Goal: Task Accomplishment & Management: Use online tool/utility

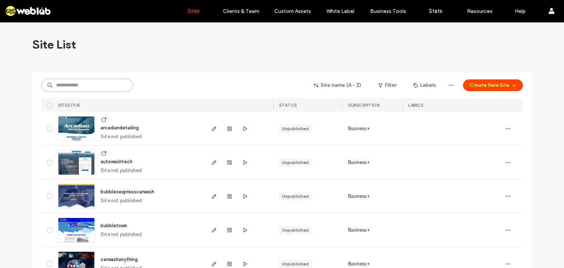
click at [91, 87] on input at bounding box center [87, 85] width 92 height 13
type input "*****"
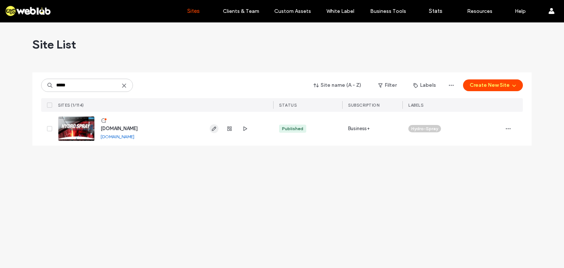
click at [215, 129] on icon "button" at bounding box center [214, 129] width 6 height 6
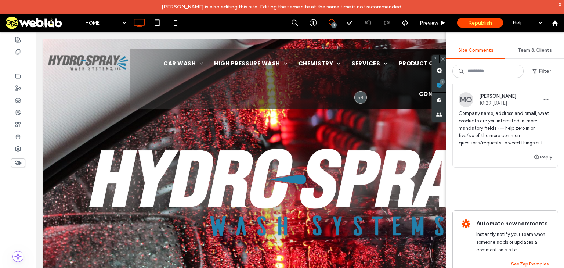
scroll to position [139, 0]
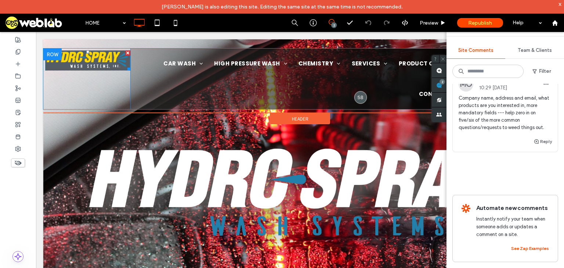
click at [85, 55] on img at bounding box center [87, 60] width 85 height 20
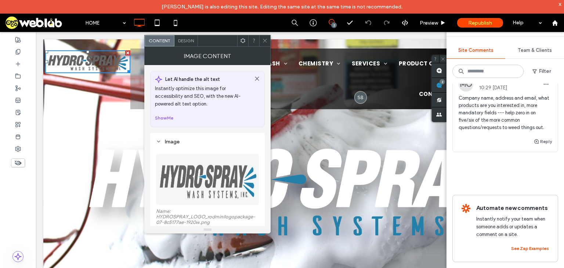
click at [265, 40] on icon at bounding box center [265, 41] width 6 height 6
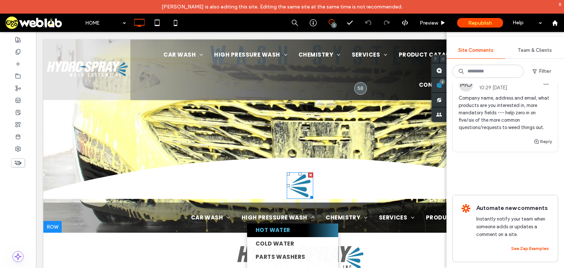
scroll to position [323, 0]
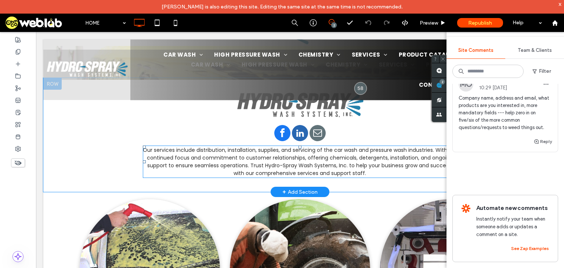
click at [424, 151] on span "Our services include distribution, installation, supplies, and servicing of the…" at bounding box center [300, 161] width 315 height 30
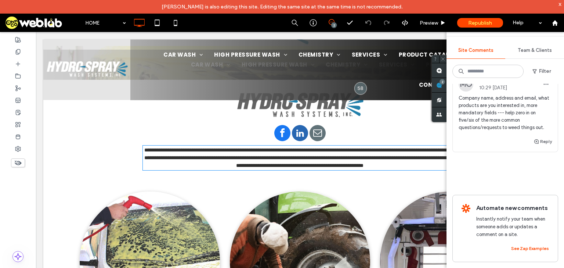
type input "*******"
type input "**"
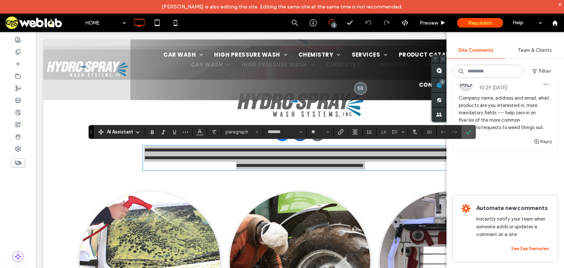
click at [488, 177] on div "Internal 58 Resolve MO Mel Ohlinger 10:51 Apr 16 2025 HSWS industrial chemicals…" at bounding box center [506, 73] width 106 height 231
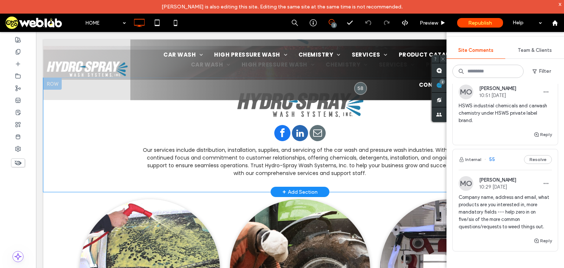
scroll to position [0, 0]
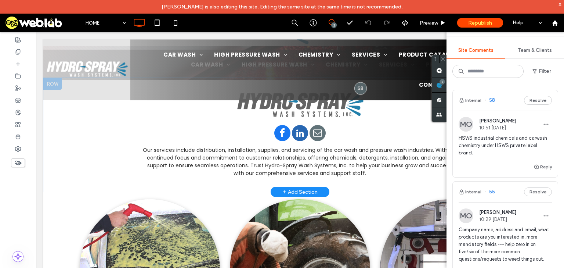
click at [482, 49] on span "Site Comments" at bounding box center [476, 50] width 35 height 6
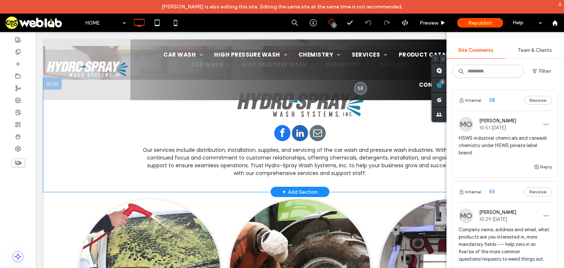
click at [531, 49] on span "Team & Clients" at bounding box center [535, 50] width 34 height 6
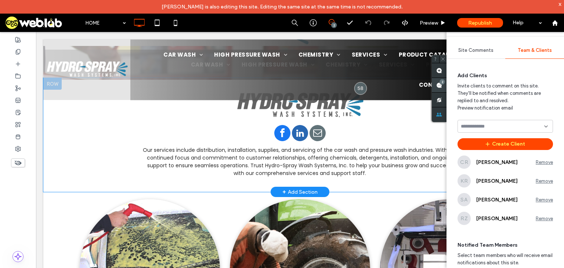
click at [439, 87] on use at bounding box center [440, 85] width 6 height 6
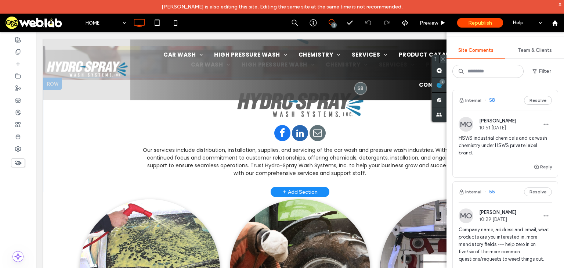
click at [442, 60] on use at bounding box center [443, 58] width 3 height 3
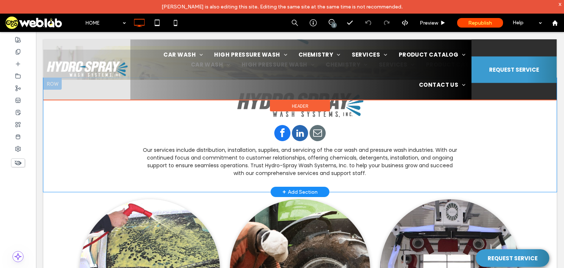
click at [82, 68] on div at bounding box center [300, 69] width 514 height 61
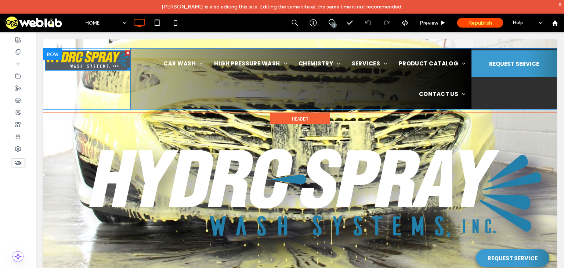
click at [87, 62] on img at bounding box center [87, 60] width 85 height 20
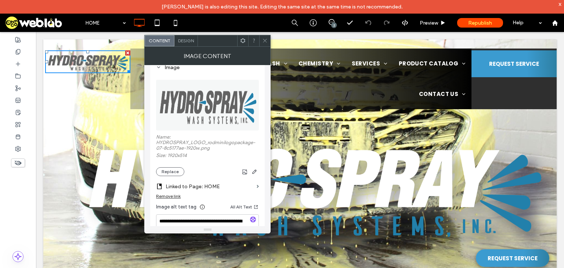
scroll to position [88, 0]
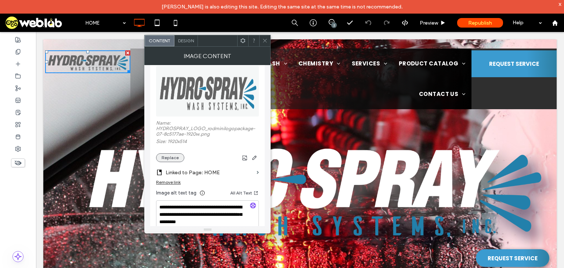
click at [175, 158] on button "Replace" at bounding box center [170, 157] width 28 height 9
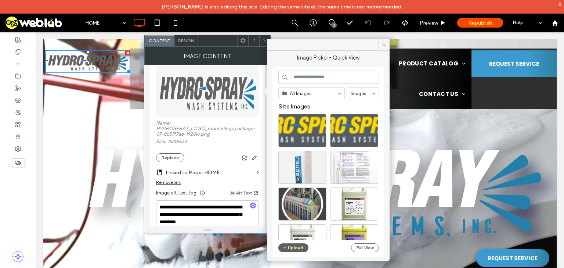
drag, startPoint x: 384, startPoint y: 44, endPoint x: 261, endPoint y: 12, distance: 126.6
click at [384, 44] on icon at bounding box center [385, 45] width 6 height 6
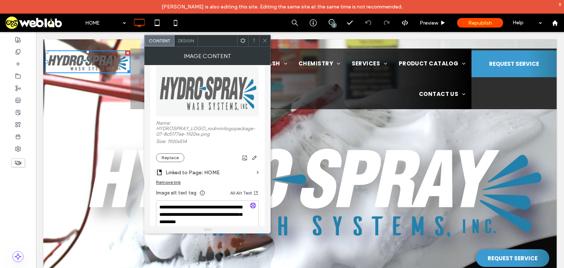
click at [265, 39] on icon at bounding box center [265, 41] width 6 height 6
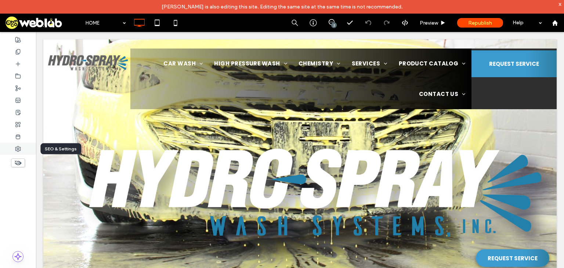
click at [16, 152] on div at bounding box center [18, 149] width 36 height 12
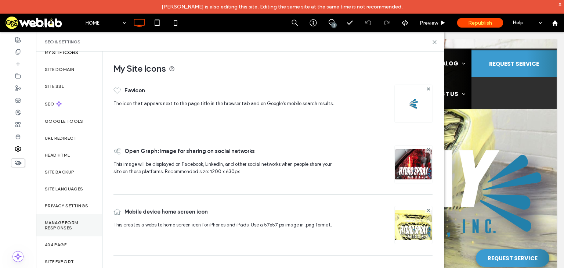
scroll to position [18, 0]
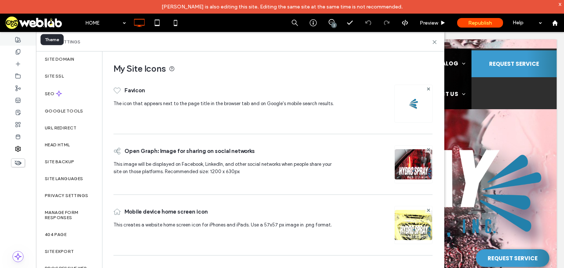
click at [17, 38] on icon at bounding box center [18, 40] width 6 height 6
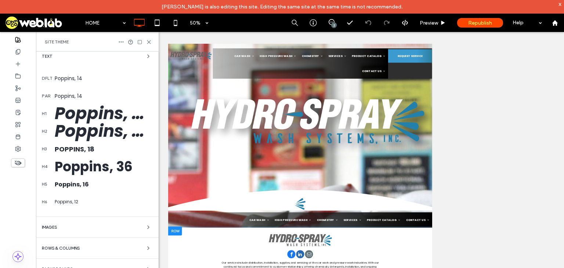
scroll to position [116, 0]
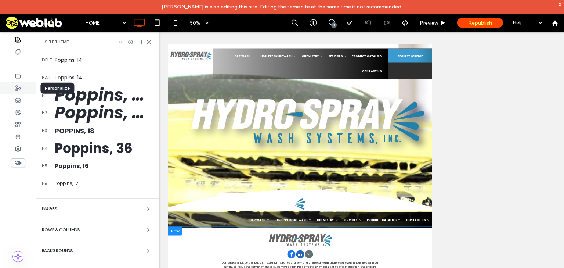
click at [19, 92] on div at bounding box center [18, 88] width 36 height 12
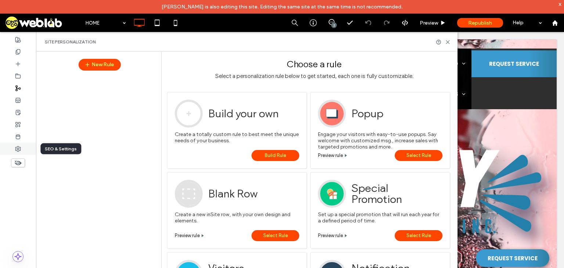
click at [18, 150] on icon at bounding box center [18, 149] width 6 height 6
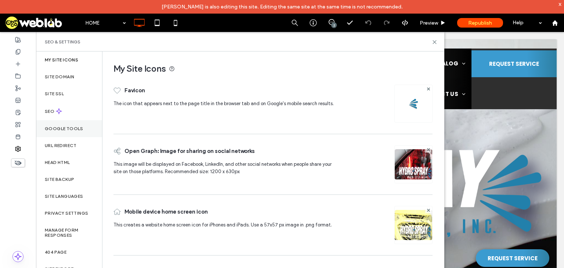
click at [57, 131] on div "Google Tools" at bounding box center [69, 128] width 66 height 17
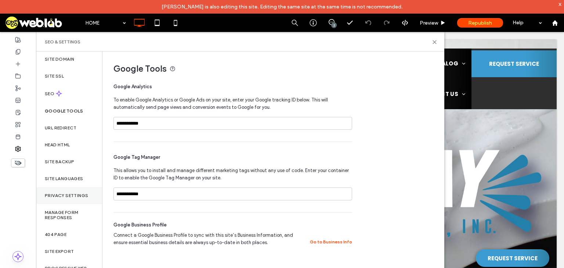
scroll to position [18, 0]
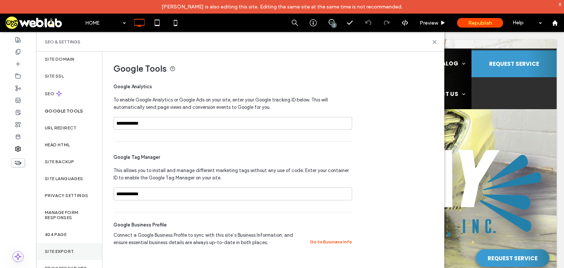
click at [75, 249] on div "Site Export" at bounding box center [69, 251] width 66 height 17
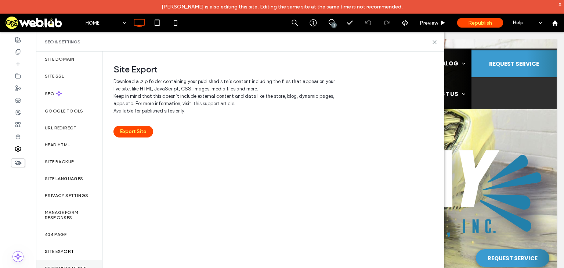
click at [77, 266] on label "Progressive Web App (PWA)" at bounding box center [69, 271] width 49 height 10
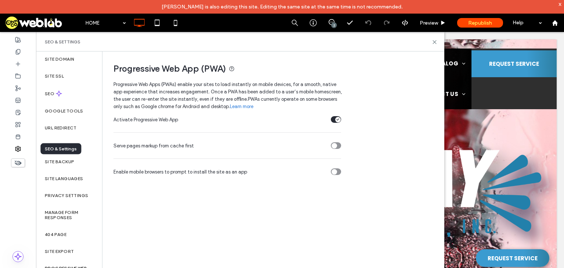
click at [20, 149] on icon at bounding box center [18, 149] width 6 height 6
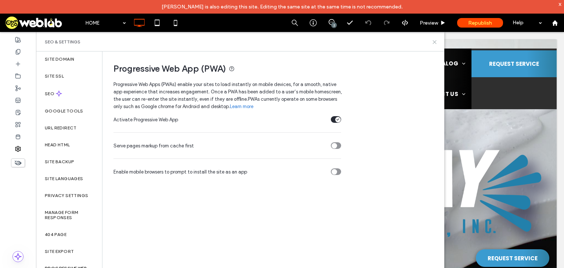
click at [437, 39] on icon at bounding box center [435, 42] width 6 height 6
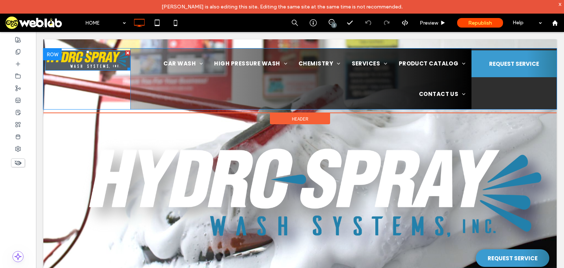
click at [104, 58] on img at bounding box center [87, 60] width 85 height 20
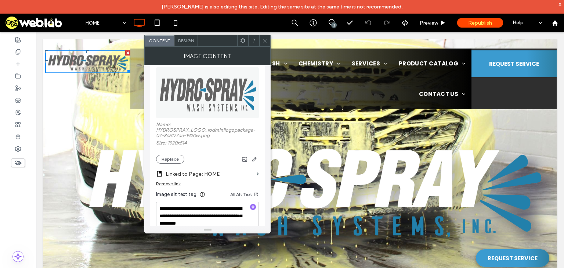
scroll to position [88, 0]
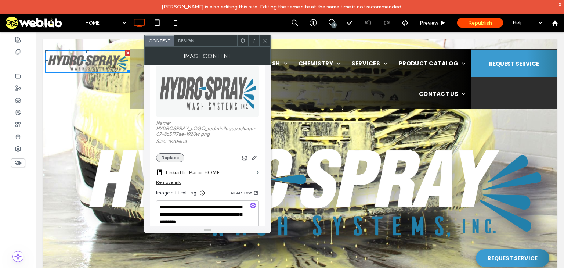
click at [176, 159] on button "Replace" at bounding box center [170, 157] width 28 height 9
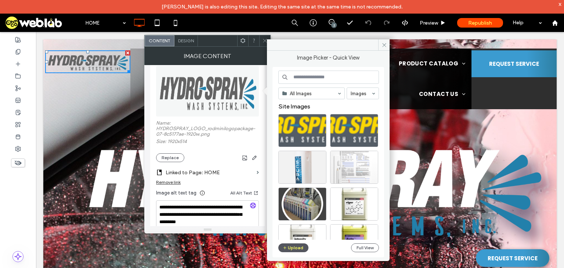
click at [299, 246] on button "Upload" at bounding box center [294, 247] width 30 height 9
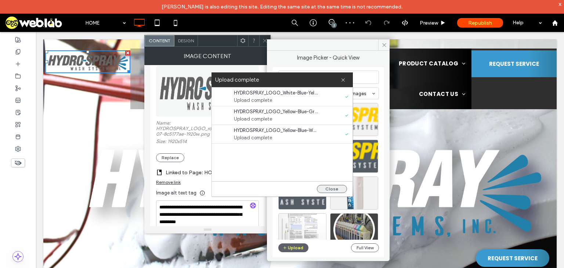
click at [335, 191] on button "Close" at bounding box center [332, 189] width 30 height 8
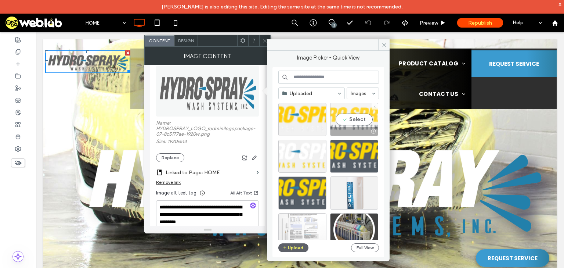
click at [342, 129] on div at bounding box center [354, 131] width 47 height 9
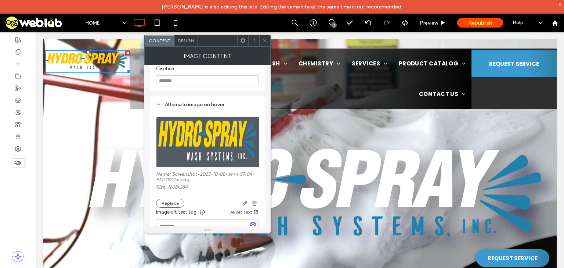
scroll to position [299, 0]
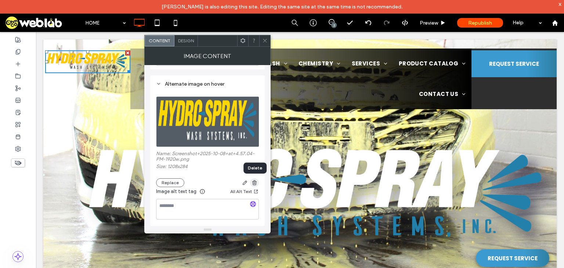
click at [253, 184] on use "button" at bounding box center [254, 182] width 4 height 5
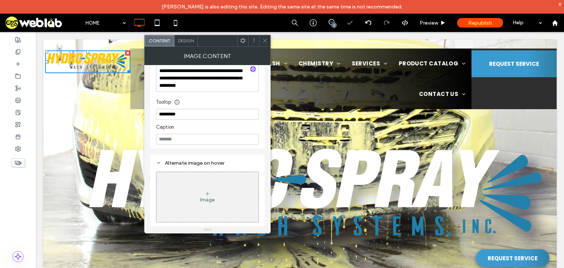
scroll to position [219, 0]
click at [262, 40] on icon at bounding box center [265, 41] width 6 height 6
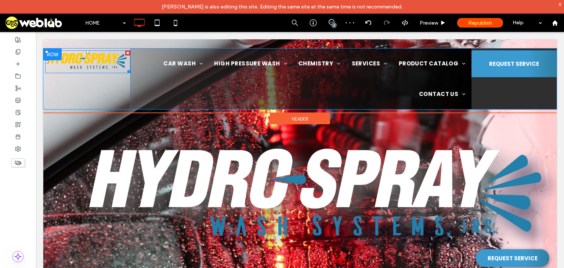
click at [89, 66] on img at bounding box center [87, 61] width 85 height 23
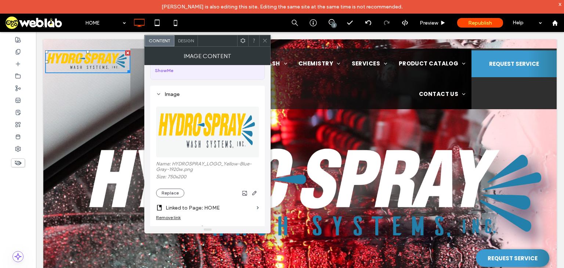
scroll to position [59, 0]
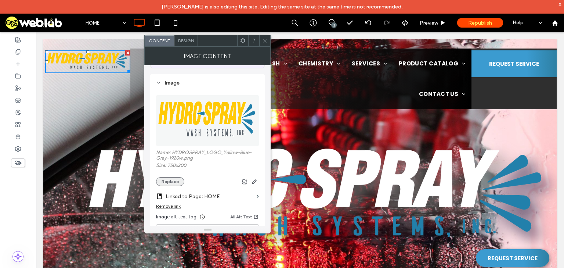
click at [171, 185] on button "Replace" at bounding box center [170, 181] width 28 height 9
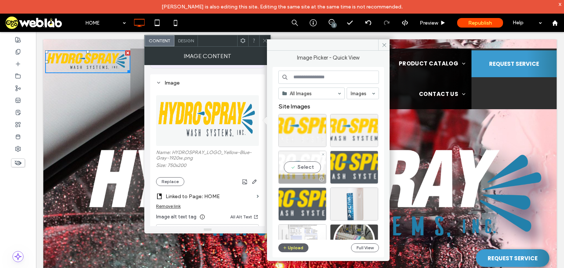
click at [302, 166] on div "Select" at bounding box center [303, 167] width 48 height 33
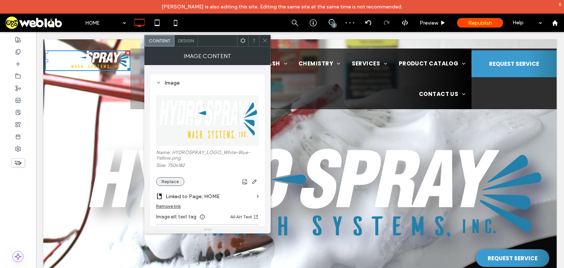
click at [175, 182] on button "Replace" at bounding box center [170, 181] width 28 height 9
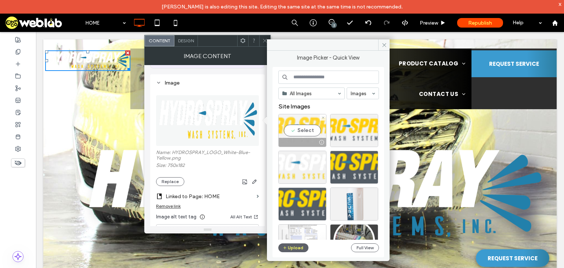
click at [306, 130] on div "Select" at bounding box center [303, 130] width 48 height 33
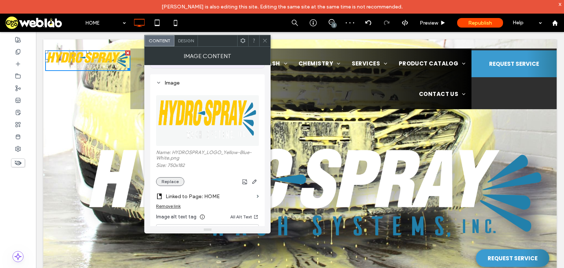
click at [172, 181] on button "Replace" at bounding box center [170, 181] width 28 height 9
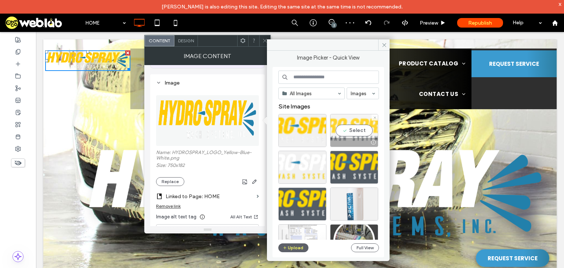
click at [347, 130] on div "Select" at bounding box center [354, 130] width 48 height 33
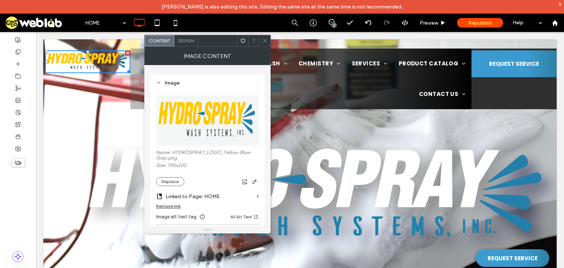
click at [267, 41] on icon at bounding box center [265, 41] width 6 height 6
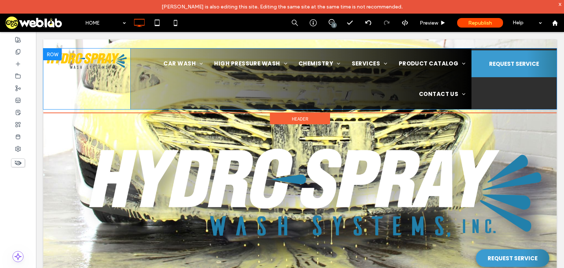
click at [51, 52] on div at bounding box center [52, 55] width 18 height 12
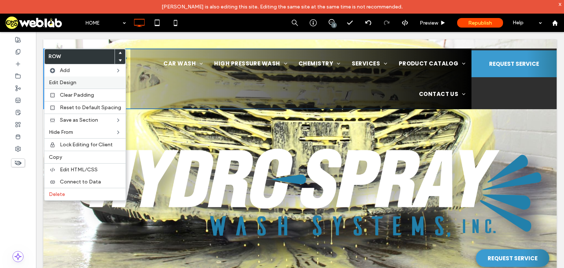
click at [73, 78] on div "Edit Design" at bounding box center [84, 82] width 81 height 12
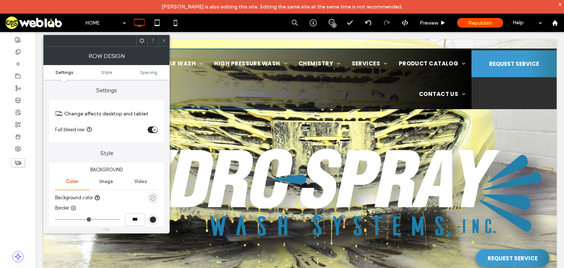
click at [151, 197] on use "rgba(0, 0, 0, 0)" at bounding box center [153, 198] width 6 height 6
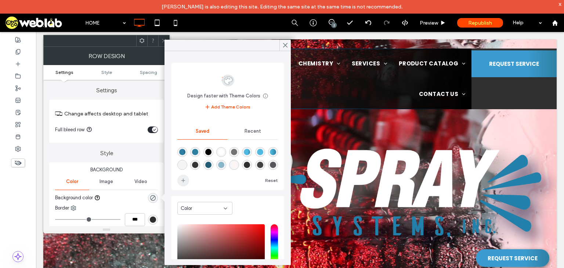
click at [181, 179] on icon "add color" at bounding box center [183, 180] width 6 height 6
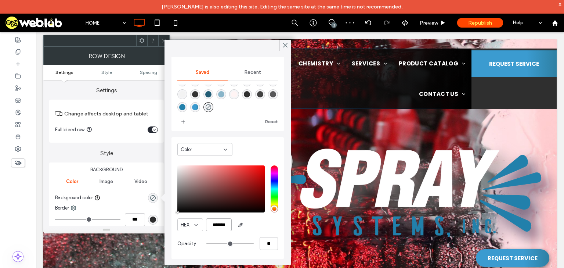
click at [219, 226] on input "*******" at bounding box center [219, 224] width 26 height 13
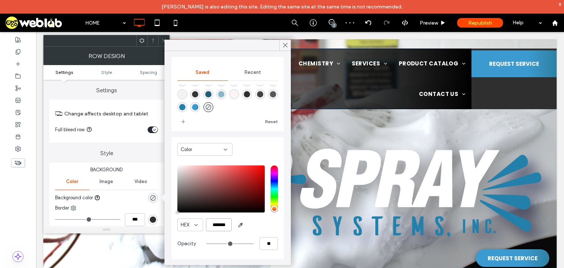
click at [219, 226] on input "*******" at bounding box center [219, 224] width 26 height 13
paste input "color picker textbox"
type input "*******"
type input "***"
type input "****"
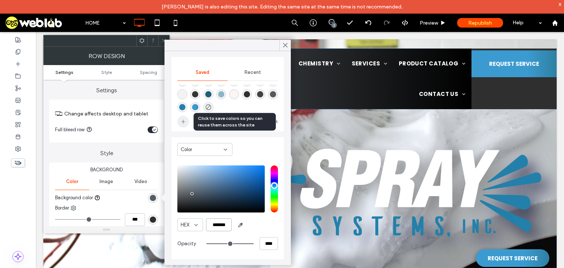
type input "*******"
click at [183, 122] on icon "add color" at bounding box center [183, 122] width 6 height 6
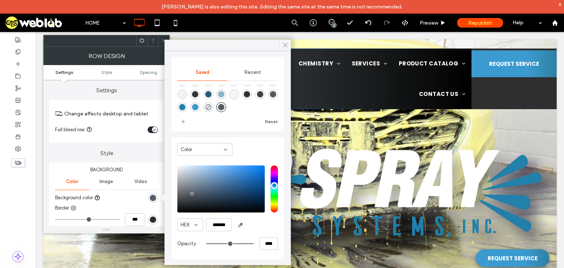
click at [284, 46] on icon at bounding box center [285, 45] width 7 height 7
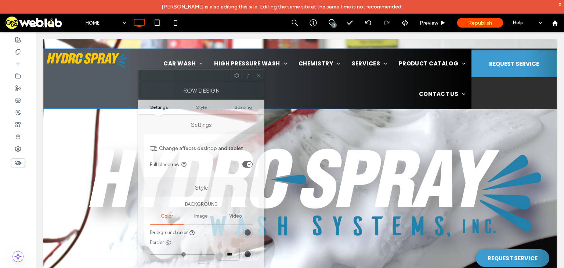
drag, startPoint x: 112, startPoint y: 43, endPoint x: 207, endPoint y: 128, distance: 127.7
click at [207, 128] on div "Row Design Settings Style Spacing Settings Change affects desktop and tablet Fu…" at bounding box center [201, 168] width 126 height 198
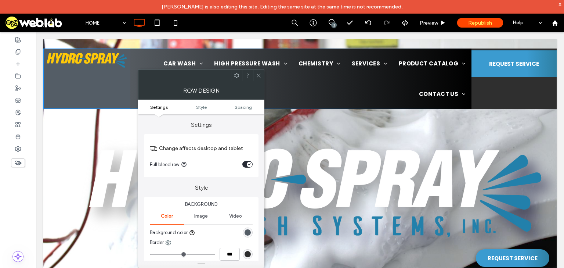
click at [260, 77] on use at bounding box center [259, 75] width 4 height 4
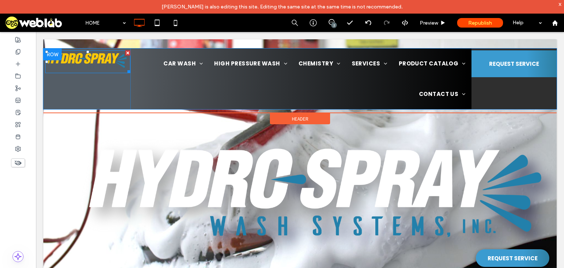
click at [85, 63] on img at bounding box center [87, 61] width 85 height 23
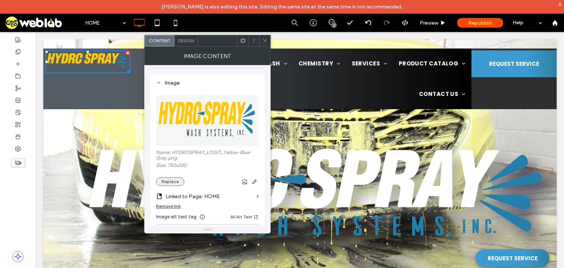
click at [170, 184] on button "Replace" at bounding box center [170, 181] width 28 height 9
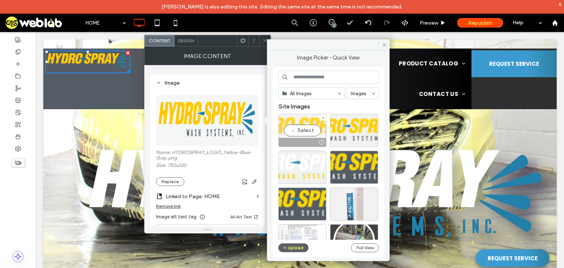
click at [299, 130] on div "Select" at bounding box center [303, 130] width 48 height 33
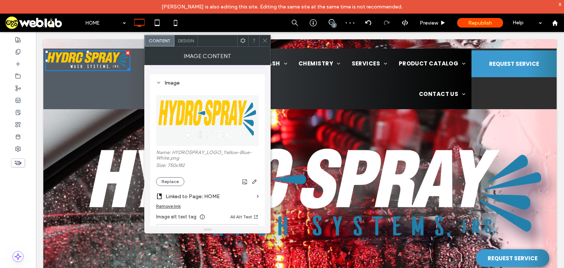
click at [263, 40] on icon at bounding box center [265, 41] width 6 height 6
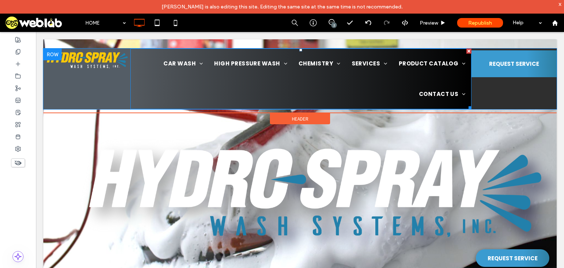
click at [148, 97] on ul "CAR WASH IN-BAY AUTOMATIC KONDOR FLIGHT FREESTYLER BARRACUDA SELF-SERVE ELITE P…" at bounding box center [300, 79] width 341 height 61
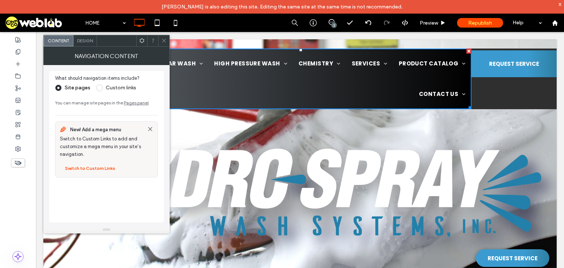
click at [90, 44] on div "Design" at bounding box center [85, 40] width 24 height 11
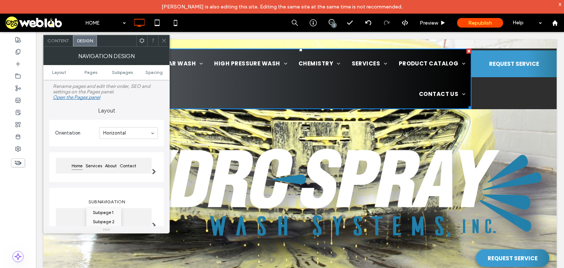
click at [163, 42] on icon at bounding box center [164, 41] width 6 height 6
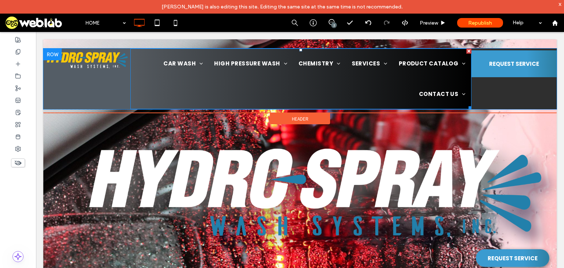
click at [143, 63] on ul "CAR WASH IN-BAY AUTOMATIC KONDOR FLIGHT FREESTYLER BARRACUDA SELF-SERVE ELITE P…" at bounding box center [300, 79] width 341 height 61
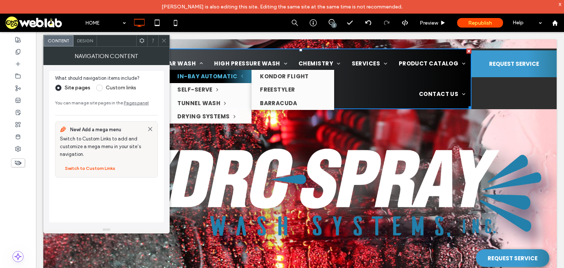
click at [202, 77] on span "IN-BAY AUTOMATIC" at bounding box center [210, 76] width 66 height 8
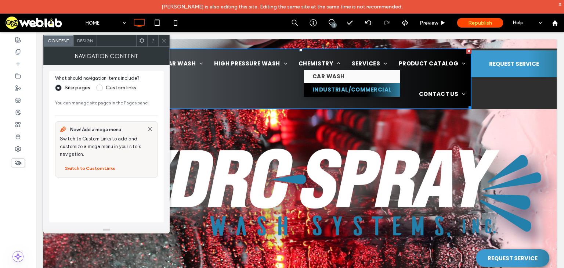
click at [373, 82] on ul "CAR WASH INDUSTRIAL/COMMERCIAL" at bounding box center [352, 83] width 96 height 27
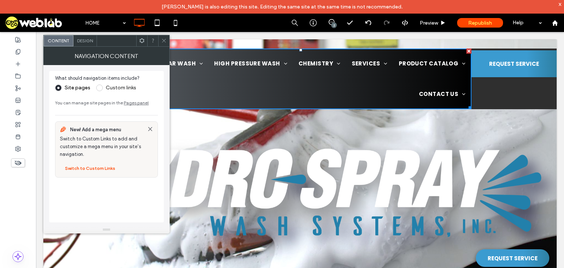
click at [162, 40] on icon at bounding box center [164, 41] width 6 height 6
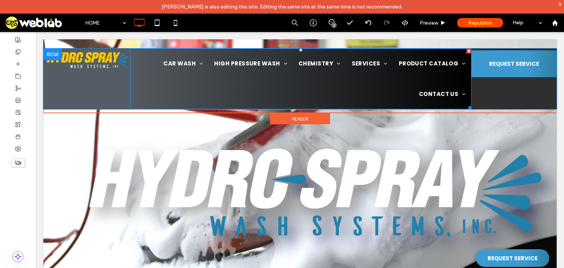
click at [146, 73] on ul "CAR WASH IN-BAY AUTOMATIC KONDOR FLIGHT FREESTYLER BARRACUDA SELF-SERVE ELITE P…" at bounding box center [300, 79] width 341 height 61
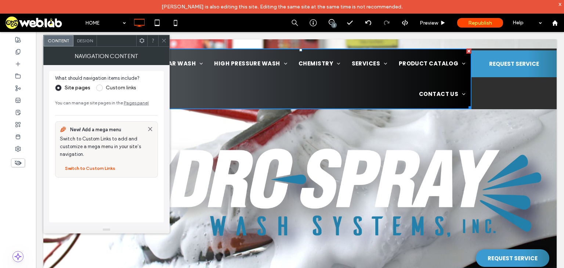
click at [81, 38] on span "Design" at bounding box center [85, 41] width 16 height 6
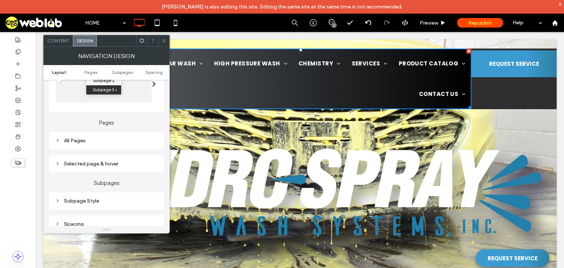
scroll to position [147, 0]
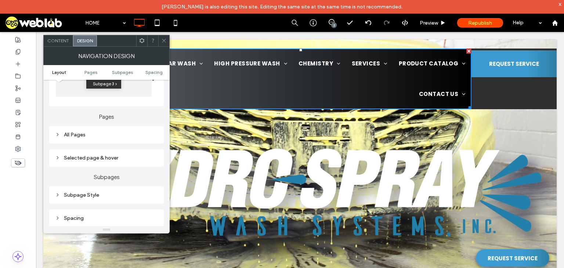
click at [56, 137] on icon at bounding box center [57, 134] width 5 height 5
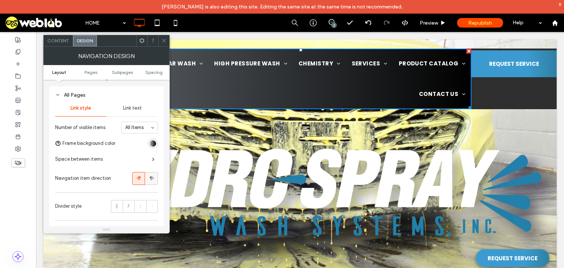
scroll to position [206, 0]
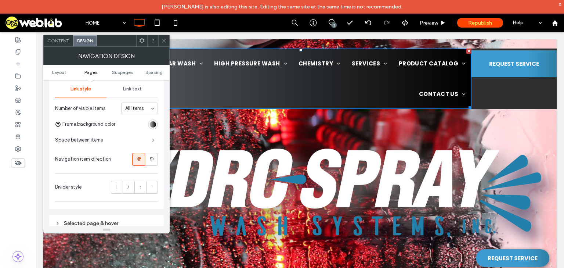
click at [152, 141] on span at bounding box center [153, 140] width 3 height 4
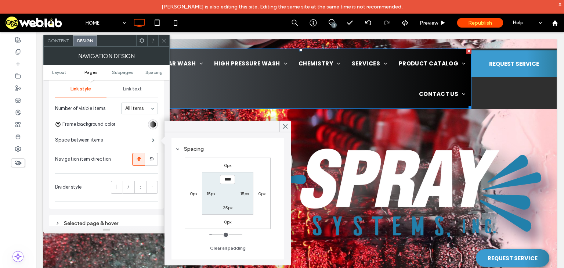
click at [208, 195] on label "15px" at bounding box center [210, 194] width 9 height 6
type input "**"
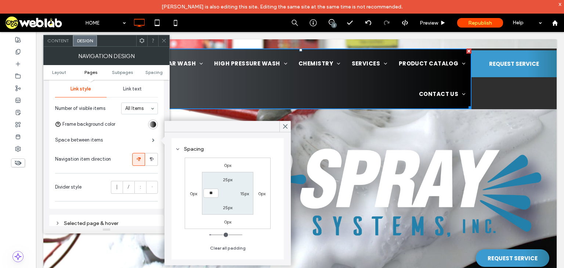
type input "**"
type input "****"
click at [241, 194] on label "15px" at bounding box center [244, 194] width 9 height 6
type input "**"
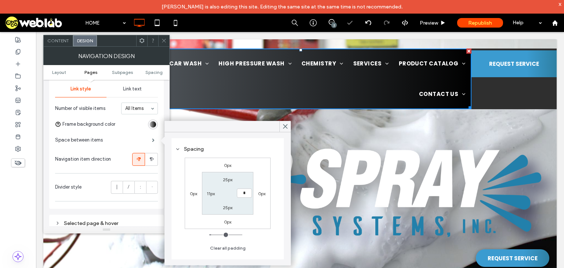
type input "**"
click at [285, 126] on use at bounding box center [286, 127] width 4 height 4
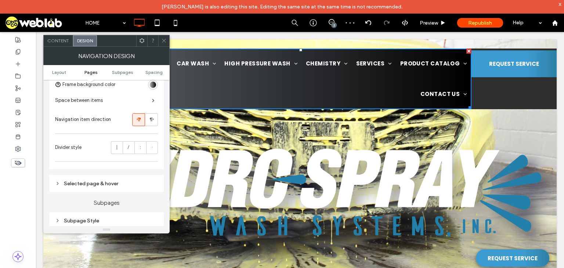
scroll to position [176, 0]
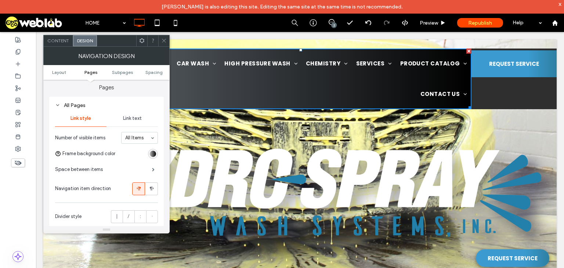
click at [134, 116] on span "Link text" at bounding box center [132, 118] width 19 height 6
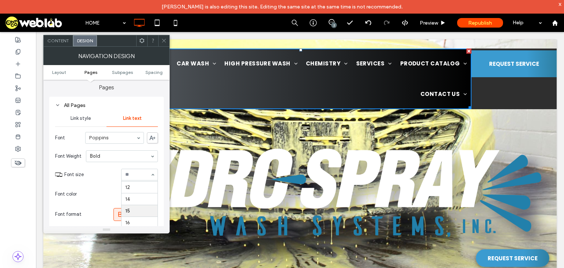
scroll to position [43, 0]
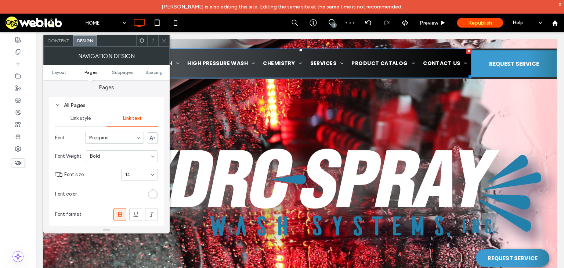
click at [162, 41] on icon at bounding box center [164, 41] width 6 height 6
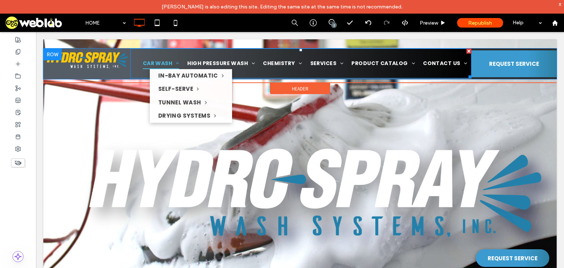
click at [158, 57] on link "CAR WASH" at bounding box center [161, 64] width 45 height 30
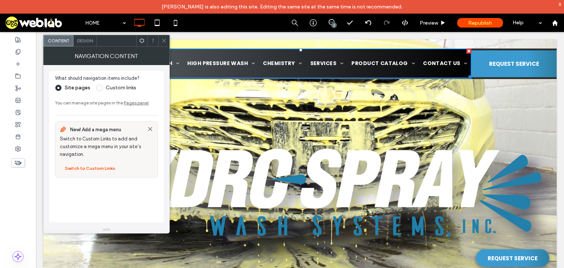
click at [164, 41] on use at bounding box center [164, 41] width 4 height 4
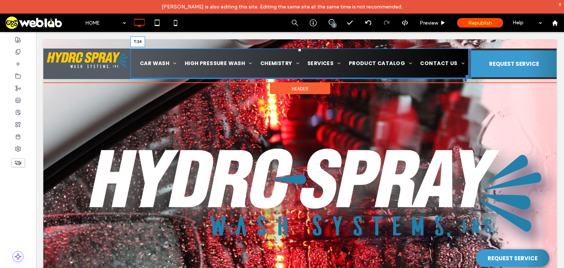
drag, startPoint x: 298, startPoint y: 49, endPoint x: 299, endPoint y: 62, distance: 12.5
click at [299, 51] on div at bounding box center [299, 50] width 3 height 3
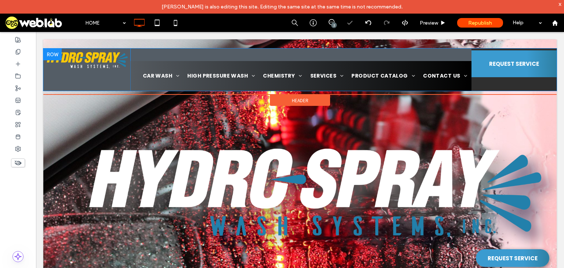
click at [243, 55] on div "CAR WASH IN-BAY AUTOMATIC KONDOR FLIGHT FREESTYLER BARRACUDA SELF-SERVE ELITE P…" at bounding box center [300, 70] width 341 height 42
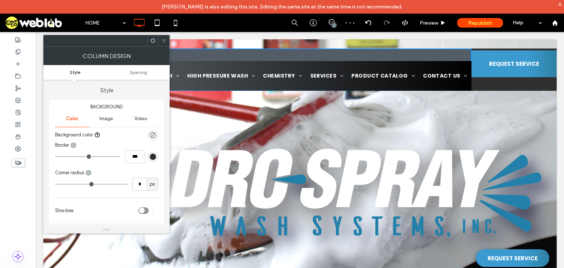
click at [162, 42] on icon at bounding box center [164, 41] width 6 height 6
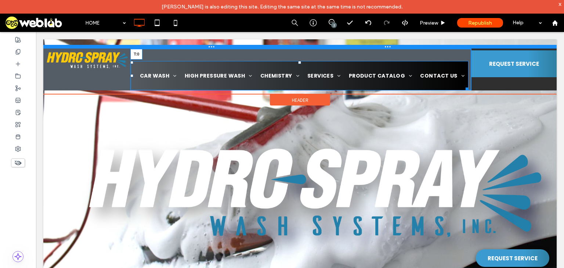
drag, startPoint x: 299, startPoint y: 63, endPoint x: 294, endPoint y: 47, distance: 17.1
click at [294, 47] on div "Click To Paste Click To Paste CAR WASH IN-BAY AUTOMATIC KONDOR FLIGHT FREESTYLE…" at bounding box center [300, 66] width 514 height 47
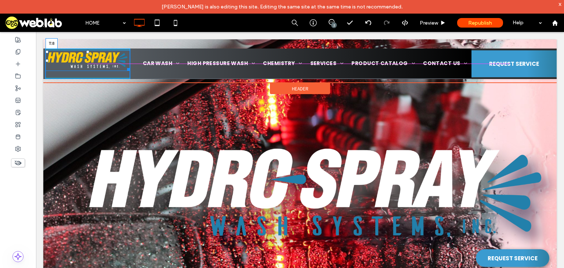
click at [89, 55] on div "T:8" at bounding box center [88, 60] width 85 height 21
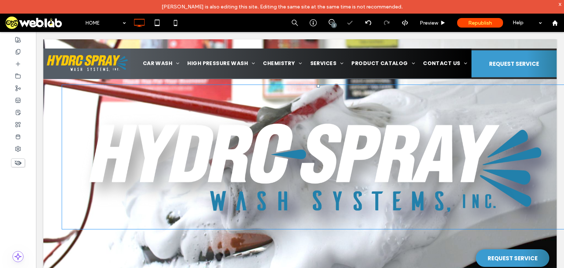
scroll to position [29, 0]
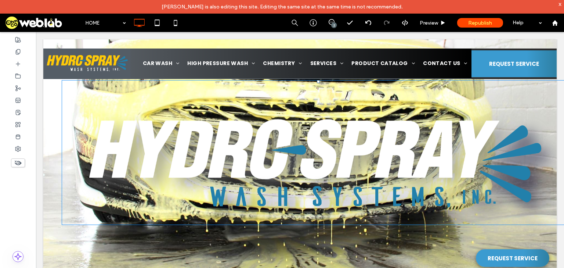
click at [186, 166] on img at bounding box center [318, 166] width 477 height 115
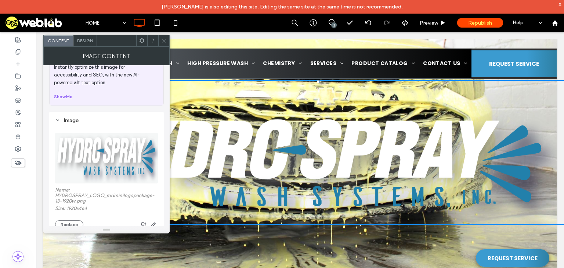
scroll to position [88, 0]
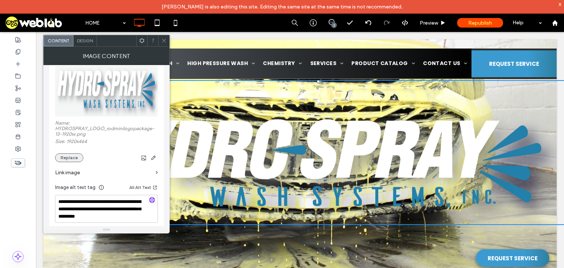
click at [73, 158] on button "Replace" at bounding box center [69, 157] width 28 height 9
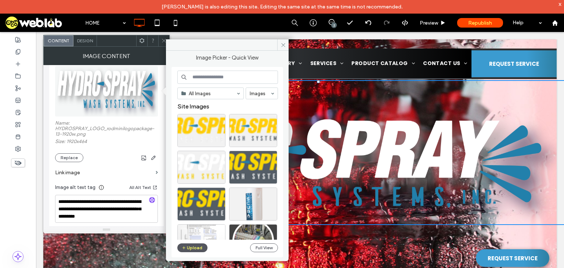
click at [200, 250] on button "Upload" at bounding box center [192, 247] width 30 height 9
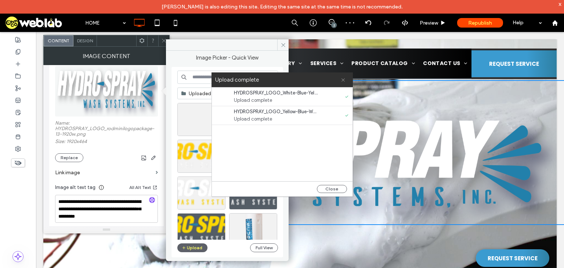
click at [342, 80] on use at bounding box center [343, 79] width 3 height 3
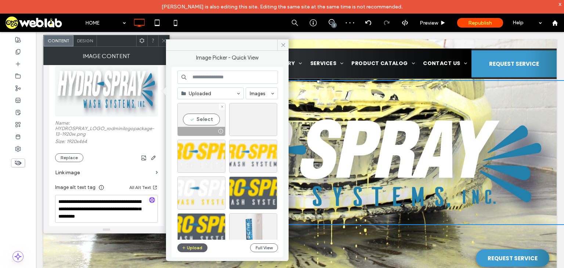
click at [197, 119] on div "Select" at bounding box center [201, 119] width 48 height 33
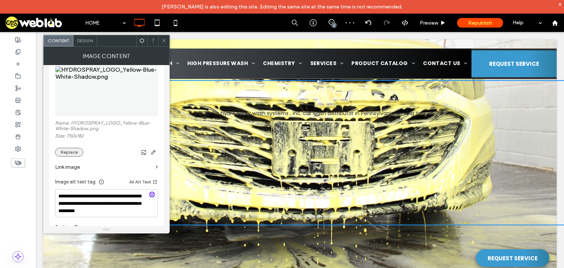
click at [69, 152] on button "Replace" at bounding box center [69, 152] width 28 height 9
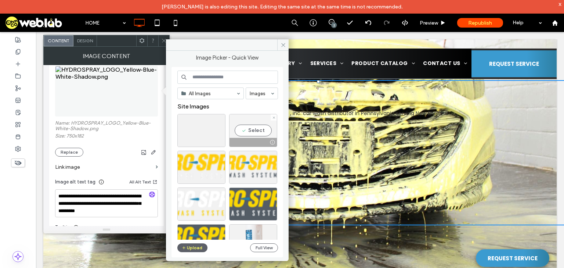
click at [248, 128] on div "Select" at bounding box center [253, 130] width 48 height 33
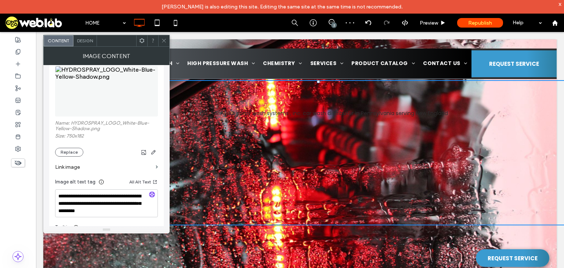
click at [92, 42] on span "Design" at bounding box center [85, 41] width 16 height 6
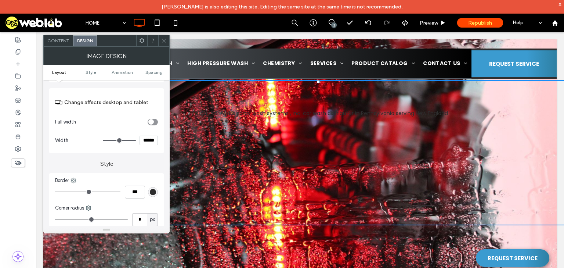
scroll to position [118, 0]
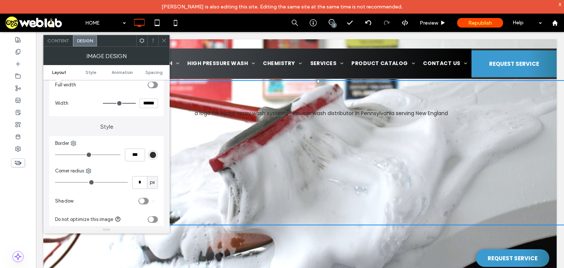
click at [151, 103] on input "******" at bounding box center [149, 103] width 18 height 10
type input "***"
type input "*****"
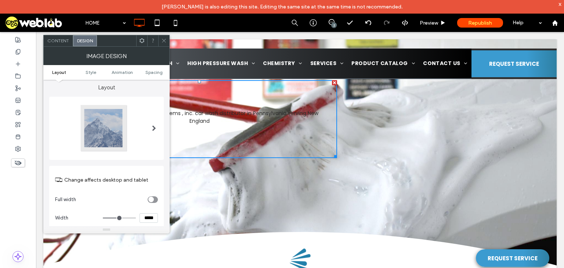
scroll to position [0, 0]
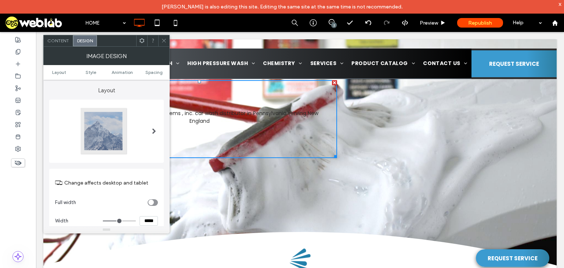
click at [62, 41] on span "Content" at bounding box center [58, 41] width 22 height 6
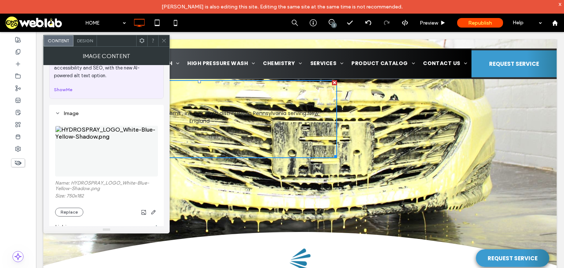
scroll to position [29, 0]
click at [68, 207] on button "Replace" at bounding box center [69, 210] width 28 height 9
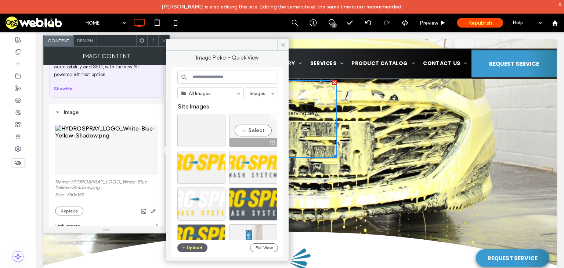
click at [275, 119] on span at bounding box center [274, 117] width 3 height 6
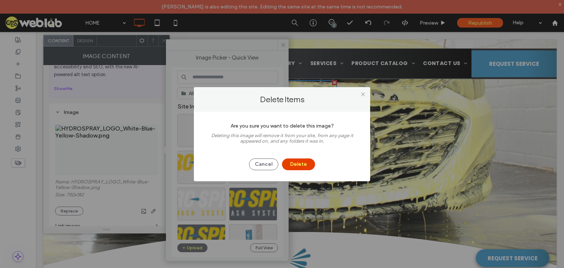
click at [294, 166] on button "Delete" at bounding box center [298, 164] width 33 height 12
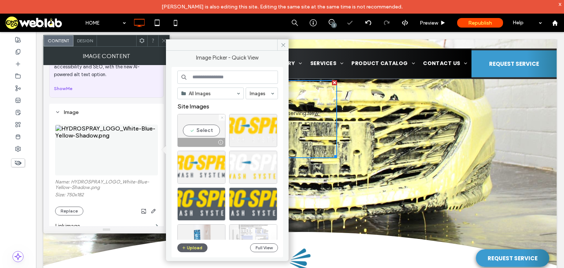
click at [222, 116] on icon at bounding box center [222, 117] width 3 height 3
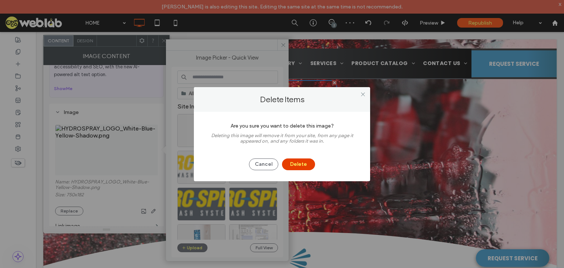
click at [292, 164] on button "Delete" at bounding box center [298, 164] width 33 height 12
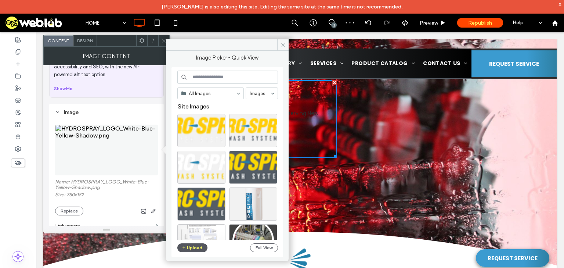
click at [197, 247] on button "Upload" at bounding box center [192, 247] width 30 height 9
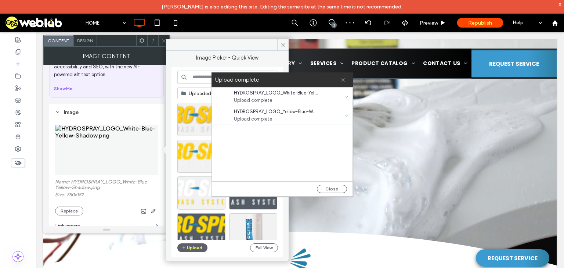
click at [342, 79] on icon at bounding box center [343, 80] width 5 height 5
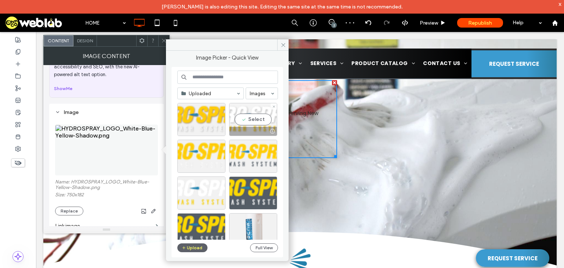
click at [246, 114] on div "Select" at bounding box center [253, 119] width 48 height 33
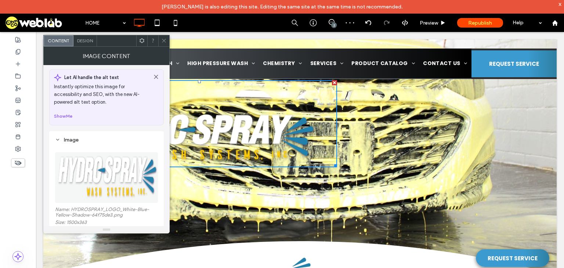
scroll to position [0, 0]
click at [86, 41] on span "Design" at bounding box center [85, 41] width 16 height 6
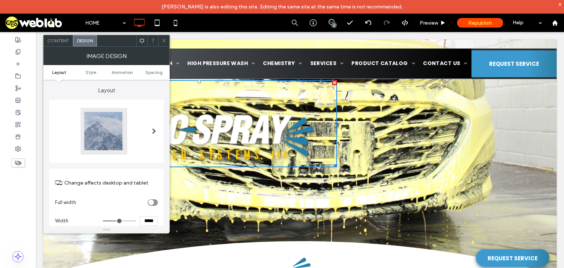
type input "***"
type input "*****"
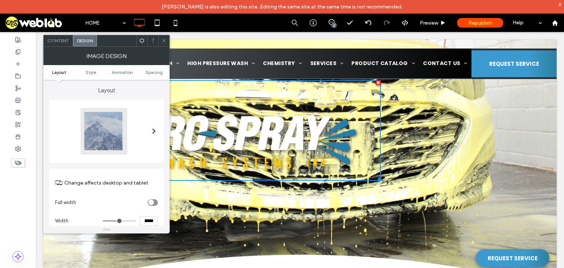
type input "***"
type input "*****"
type input "***"
type input "*****"
type input "****"
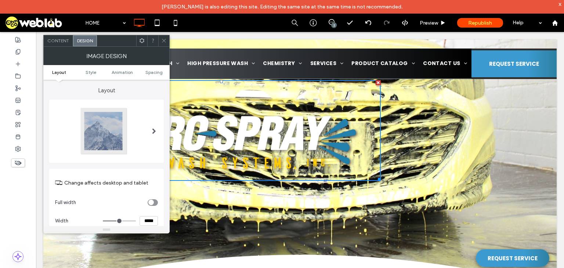
type input "******"
type input "****"
type input "******"
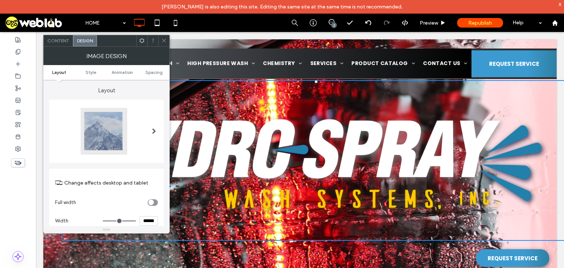
drag, startPoint x: 123, startPoint y: 220, endPoint x: 140, endPoint y: 224, distance: 17.3
type input "****"
click at [136, 221] on input "range" at bounding box center [119, 220] width 33 height 1
click at [166, 38] on icon at bounding box center [164, 41] width 6 height 6
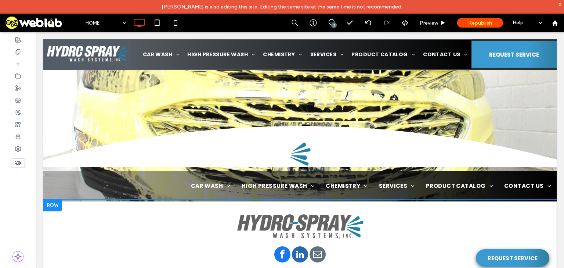
scroll to position [294, 0]
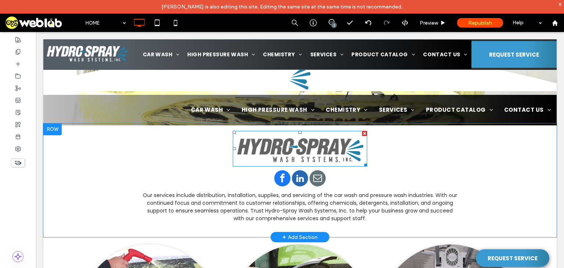
click at [291, 154] on img at bounding box center [300, 149] width 134 height 36
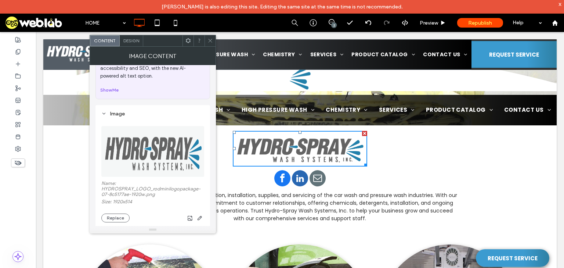
scroll to position [29, 0]
click at [116, 212] on button "Replace" at bounding box center [115, 216] width 28 height 9
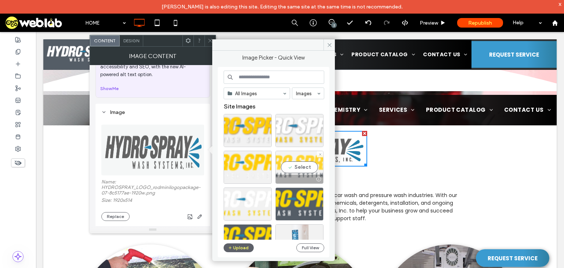
click at [297, 166] on div "Select" at bounding box center [300, 167] width 48 height 33
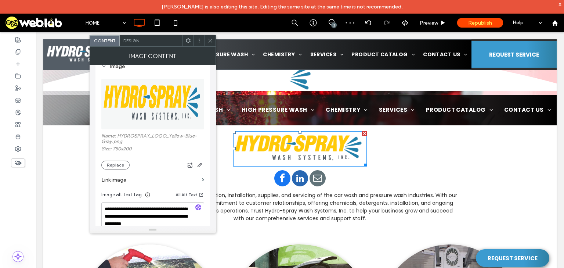
scroll to position [88, 0]
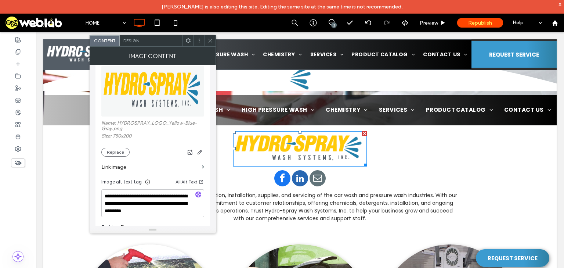
click at [210, 41] on icon at bounding box center [211, 41] width 6 height 6
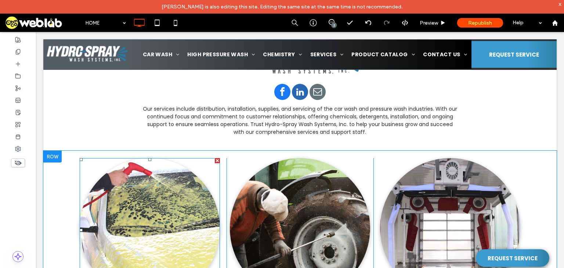
scroll to position [382, 0]
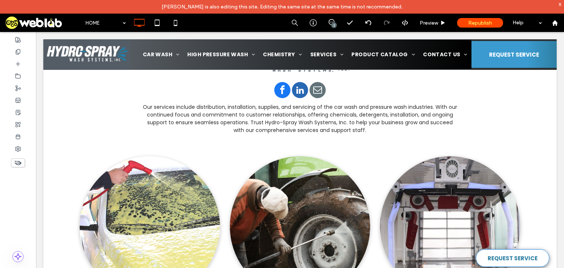
click at [508, 254] on span "REQUEST SERVICE" at bounding box center [513, 258] width 50 height 16
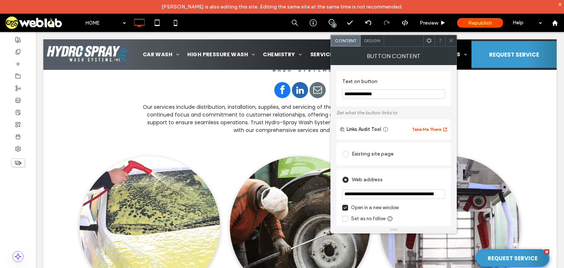
click at [376, 43] on div "Design" at bounding box center [373, 40] width 24 height 11
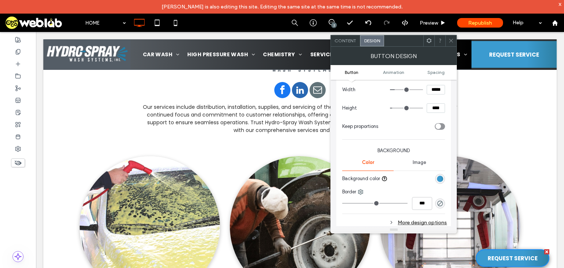
scroll to position [118, 0]
click at [438, 173] on div "linear-gradient(90deg, rgb(59, 155, 208) 65%, rgb(46, 128, 163) 100%)" at bounding box center [440, 176] width 6 height 6
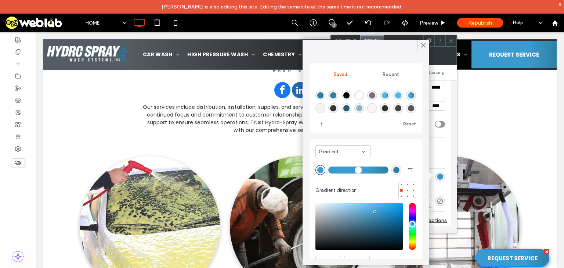
click at [334, 157] on div "Gradient" at bounding box center [343, 151] width 55 height 13
click at [335, 166] on div "Color" at bounding box center [343, 164] width 54 height 13
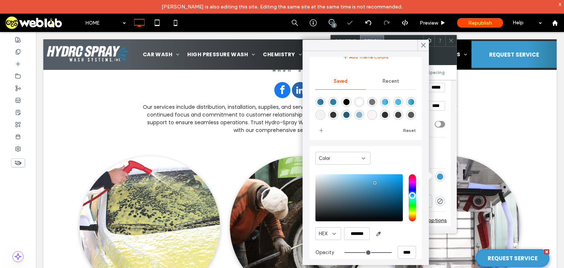
scroll to position [59, 0]
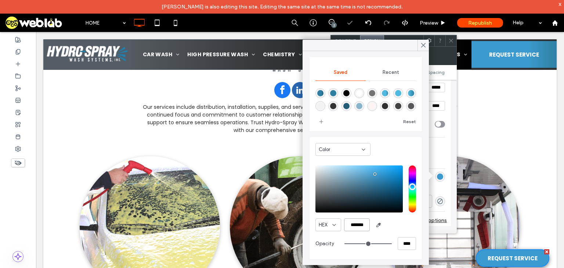
click at [353, 224] on input "*******" at bounding box center [357, 224] width 26 height 13
paste input "color picker textbox"
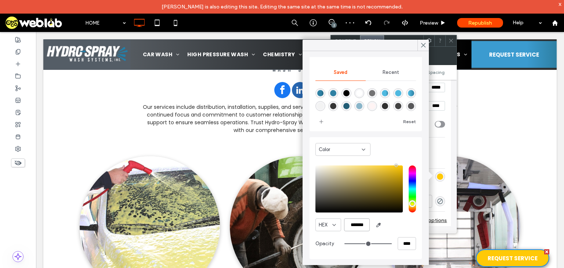
type input "*******"
click at [324, 122] on icon "add color" at bounding box center [322, 122] width 6 height 6
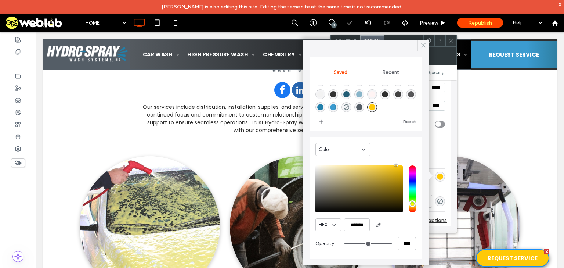
click at [423, 43] on icon at bounding box center [423, 45] width 7 height 7
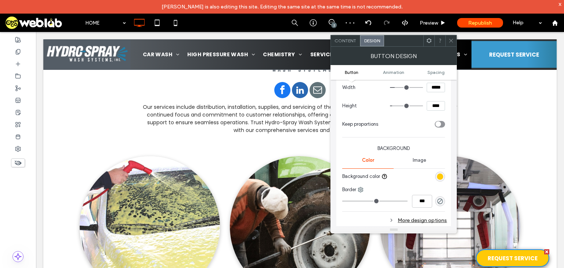
click at [448, 40] on div at bounding box center [451, 40] width 11 height 11
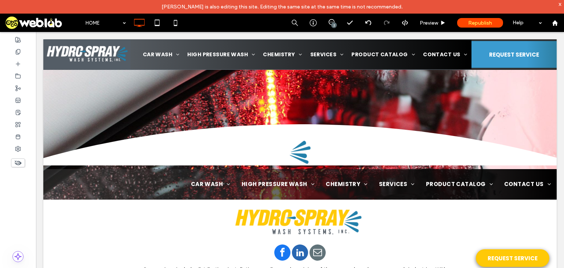
scroll to position [206, 0]
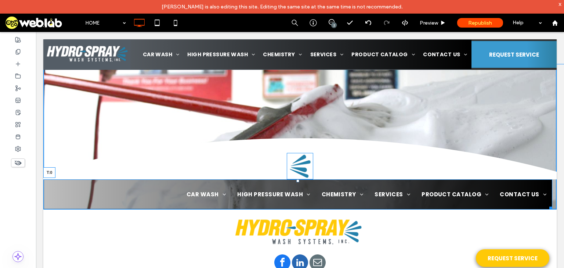
drag, startPoint x: 298, startPoint y: 185, endPoint x: 269, endPoint y: 238, distance: 60.8
click at [298, 181] on div at bounding box center [298, 180] width 3 height 3
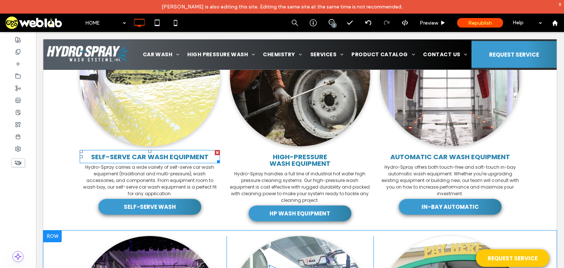
scroll to position [529, 0]
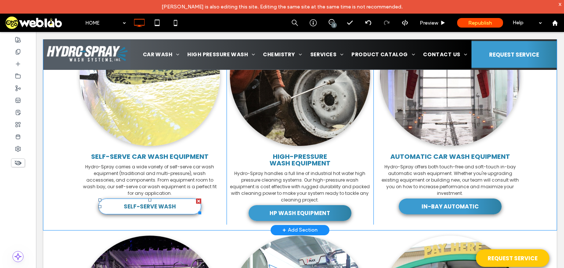
click at [133, 200] on span "SELF-SERVE WASH" at bounding box center [150, 206] width 52 height 16
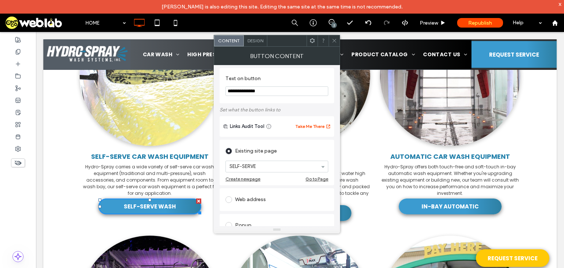
scroll to position [0, 0]
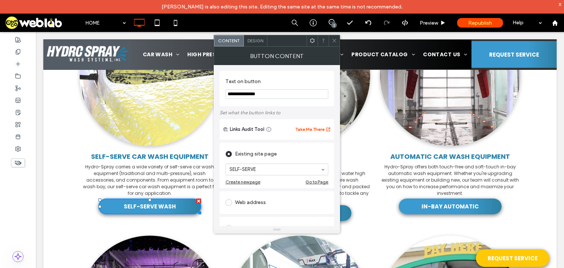
click at [260, 42] on span "Design" at bounding box center [256, 41] width 16 height 6
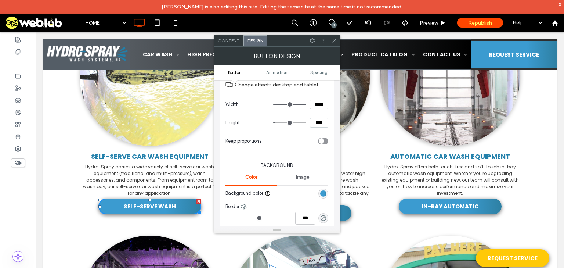
scroll to position [118, 0]
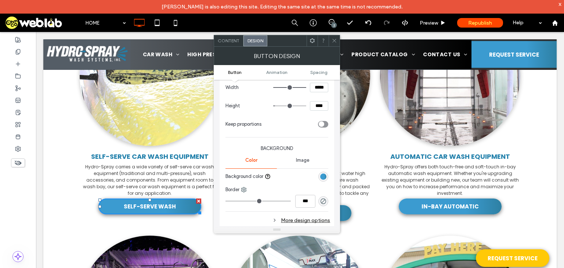
click at [323, 177] on div "linear-gradient(90deg, rgb(59, 155, 208) 65%, rgb(46, 128, 163) 100%)" at bounding box center [323, 176] width 6 height 6
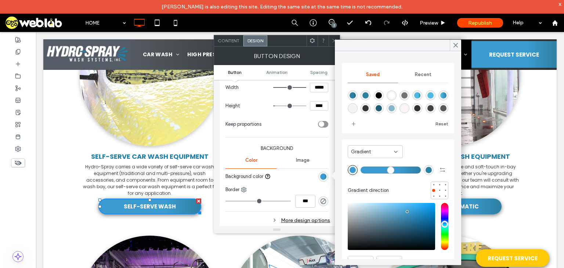
scroll to position [12, 0]
click at [408, 107] on div "rgba(255,201,7,1)" at bounding box center [405, 109] width 6 height 6
type input "*******"
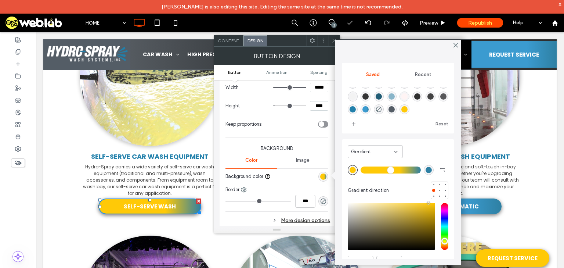
click at [364, 155] on div "Gradient" at bounding box center [375, 151] width 55 height 13
click at [364, 166] on div "Color" at bounding box center [375, 164] width 54 height 13
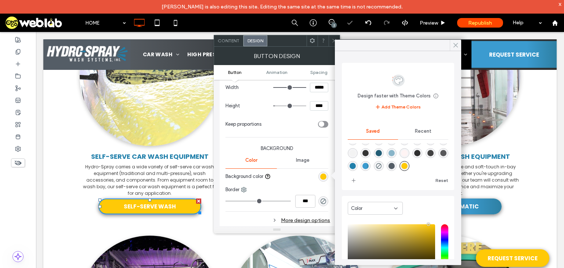
click at [455, 44] on icon at bounding box center [456, 45] width 7 height 7
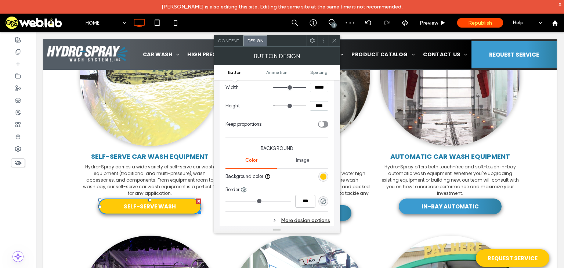
click at [334, 43] on icon at bounding box center [335, 41] width 6 height 6
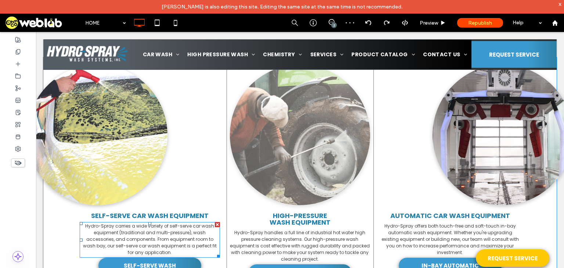
scroll to position [470, 0]
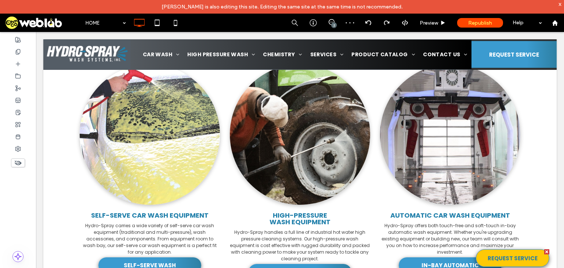
click at [498, 250] on span "REQUEST SERVICE" at bounding box center [513, 258] width 50 height 16
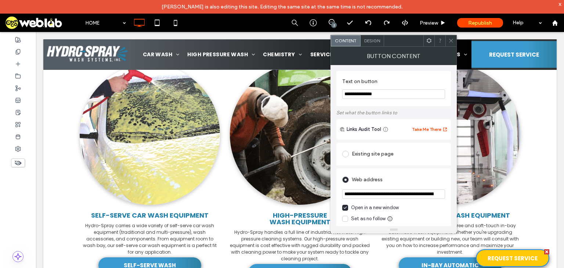
click at [374, 36] on div "Design" at bounding box center [373, 40] width 24 height 11
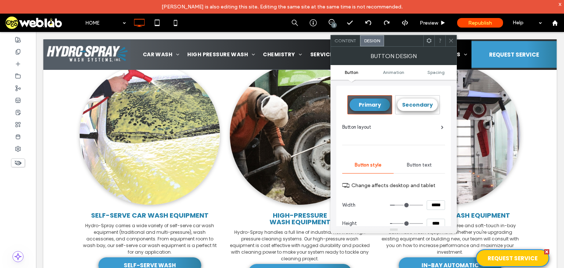
click at [373, 103] on span "Primary" at bounding box center [370, 104] width 22 height 7
click at [453, 41] on icon at bounding box center [452, 41] width 6 height 6
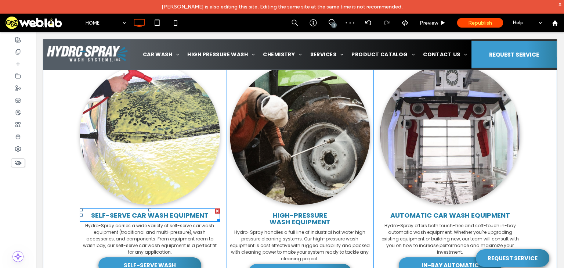
click at [154, 215] on span "Self-Serve Car Wash Equipment" at bounding box center [150, 215] width 118 height 9
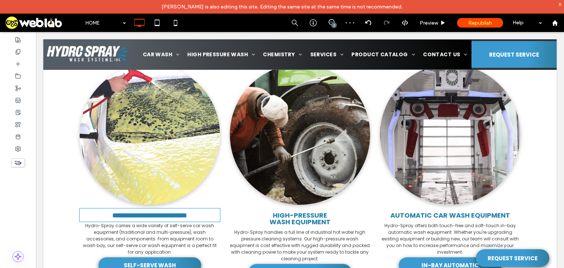
click at [154, 215] on span "**********" at bounding box center [149, 215] width 75 height 7
type input "*******"
type input "**"
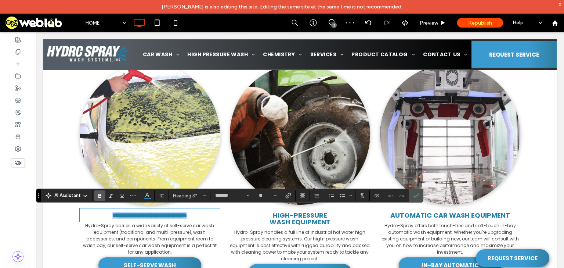
click at [154, 215] on span "**********" at bounding box center [149, 215] width 75 height 7
click at [149, 198] on span "Color" at bounding box center [147, 195] width 6 height 10
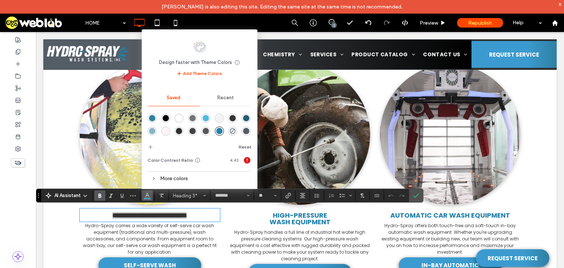
scroll to position [12, 0]
click at [176, 132] on div at bounding box center [200, 124] width 104 height 28
click at [155, 133] on div "rgba(255,201,7,1)" at bounding box center [152, 132] width 6 height 6
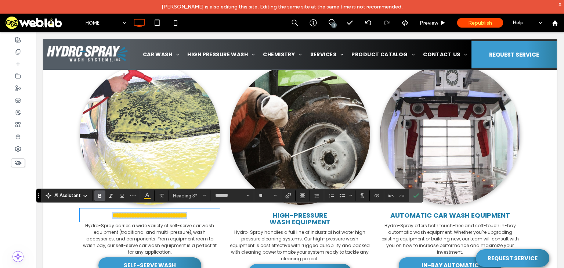
click at [172, 217] on span "**********" at bounding box center [149, 215] width 75 height 7
click at [292, 213] on span "High-Pressure" at bounding box center [300, 215] width 54 height 9
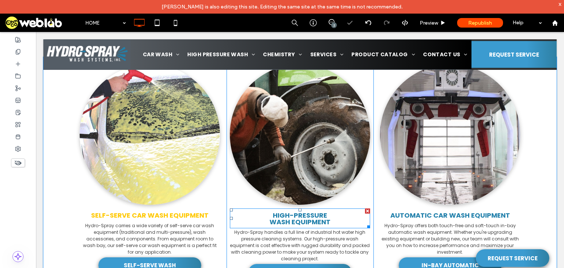
click at [289, 220] on span "Wash Equipment" at bounding box center [300, 221] width 61 height 9
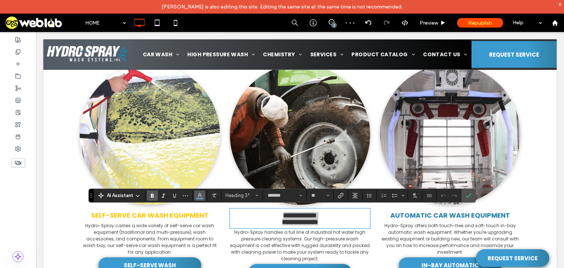
click at [196, 199] on button "Color" at bounding box center [199, 195] width 11 height 10
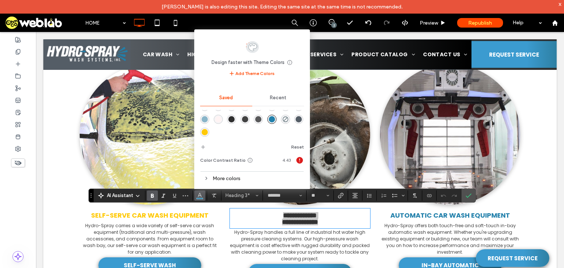
drag, startPoint x: 234, startPoint y: 134, endPoint x: 198, endPoint y: 102, distance: 48.2
click at [208, 134] on div "rgba(255,201,7,1)" at bounding box center [205, 132] width 6 height 6
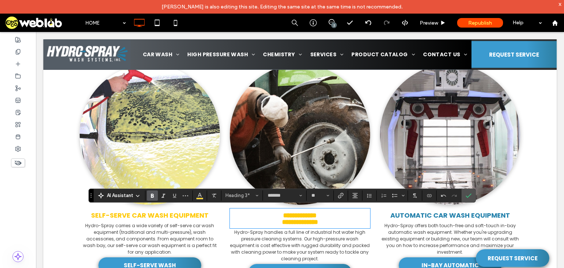
click at [414, 218] on span "Automatic Car Wash Equipment" at bounding box center [451, 215] width 120 height 9
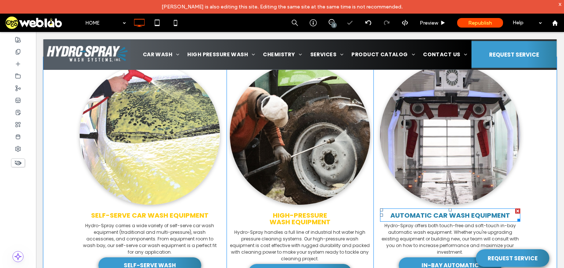
click at [408, 216] on span "Automatic Car Wash Equipment" at bounding box center [451, 215] width 120 height 9
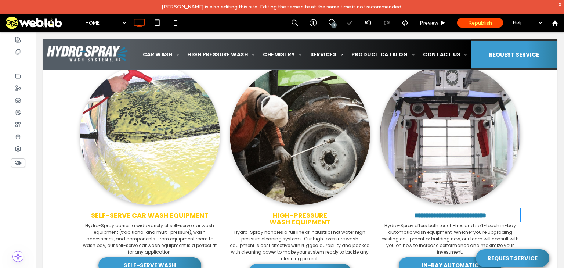
click at [414, 216] on span "**********" at bounding box center [450, 215] width 72 height 7
type input "*******"
type input "**"
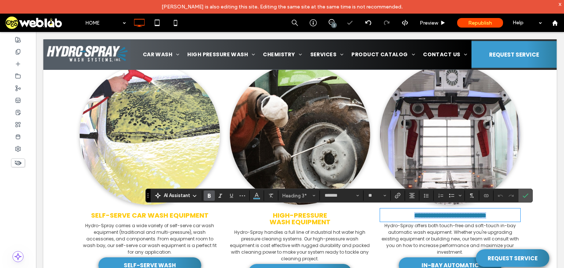
click at [414, 216] on span "**********" at bounding box center [450, 215] width 72 height 7
click at [261, 198] on button "Color" at bounding box center [256, 195] width 11 height 10
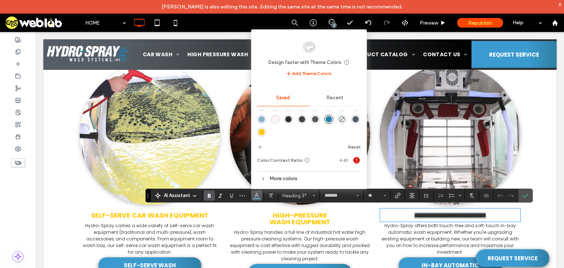
click at [265, 135] on div "rgba(255,201,7,1)" at bounding box center [262, 132] width 6 height 6
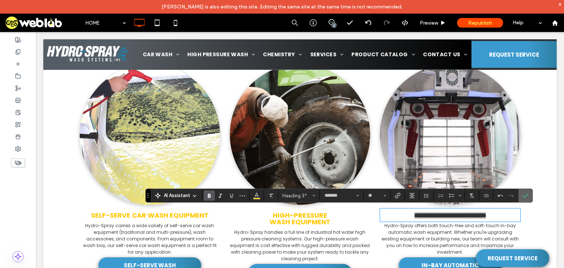
click at [526, 197] on icon "Confirm" at bounding box center [526, 196] width 6 height 6
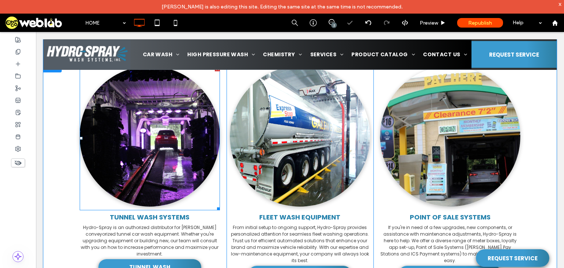
scroll to position [764, 0]
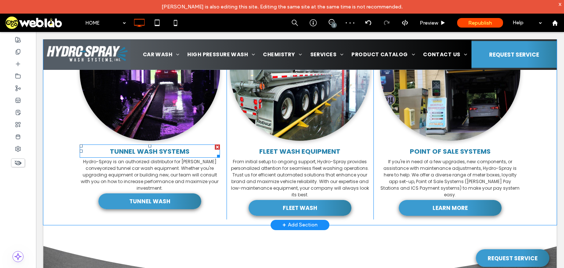
click at [151, 152] on span "Tunnel Wash Systems" at bounding box center [150, 151] width 80 height 9
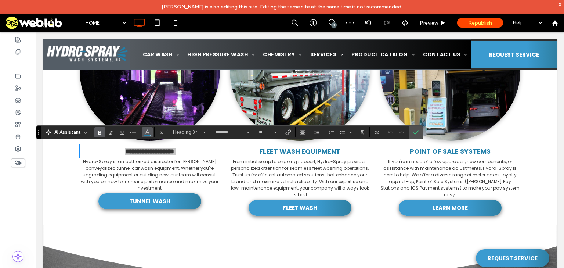
click at [150, 131] on button "Color" at bounding box center [147, 132] width 11 height 10
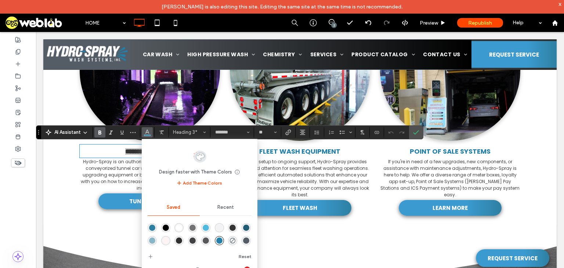
scroll to position [12, 0]
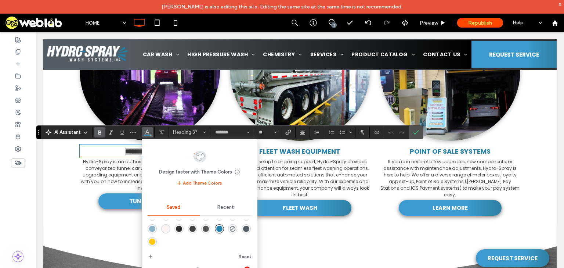
click at [155, 241] on div "rgba(255,201,7,1)" at bounding box center [152, 241] width 6 height 6
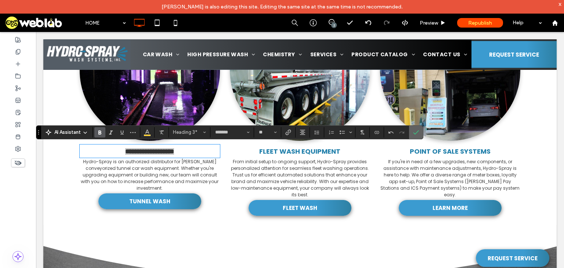
click at [411, 133] on label "Confirm" at bounding box center [416, 132] width 11 height 13
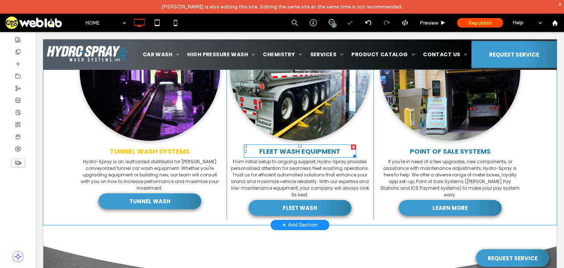
click at [297, 155] on span "fleet Wash Equipment" at bounding box center [299, 151] width 81 height 9
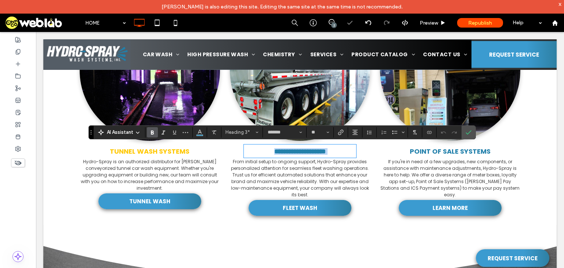
click at [297, 155] on span "**********" at bounding box center [299, 151] width 51 height 7
click at [199, 134] on icon "Color" at bounding box center [200, 132] width 6 height 6
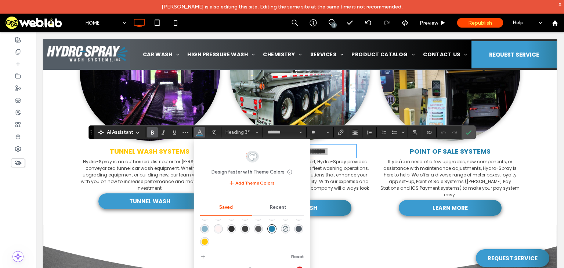
click at [208, 241] on div "rgba(255,201,7,1)" at bounding box center [205, 241] width 6 height 6
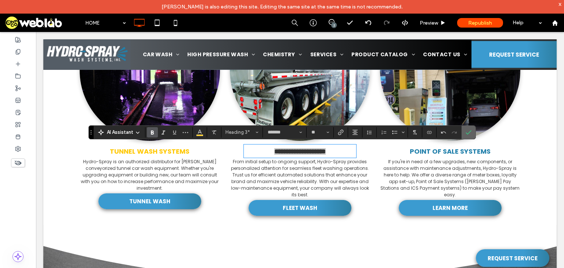
drag, startPoint x: 465, startPoint y: 132, endPoint x: 410, endPoint y: 122, distance: 56.0
click at [466, 132] on use "Confirm" at bounding box center [469, 132] width 6 height 4
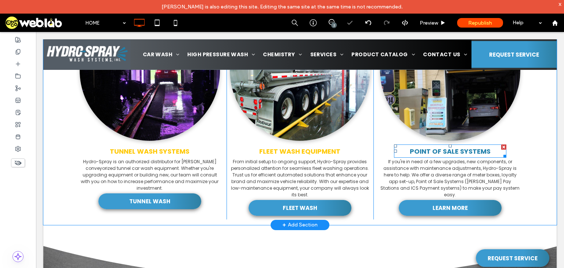
click at [442, 151] on span "POINT OF SALE SYSTEMS" at bounding box center [450, 151] width 81 height 9
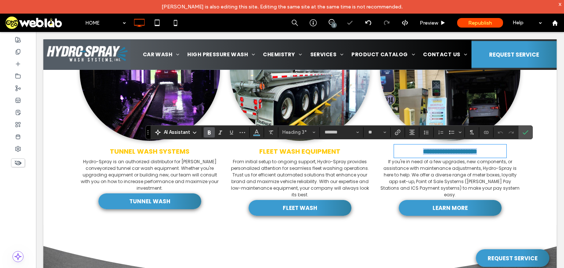
click at [442, 151] on span "**********" at bounding box center [450, 151] width 54 height 7
click at [257, 131] on icon "Color" at bounding box center [257, 132] width 6 height 6
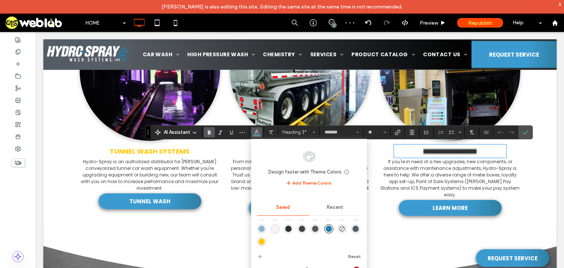
click at [265, 243] on div "rgba(255,201,7,1)" at bounding box center [262, 241] width 6 height 6
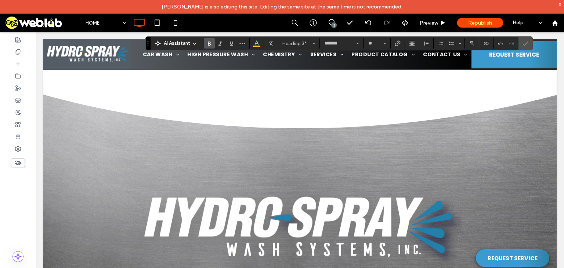
scroll to position [999, 0]
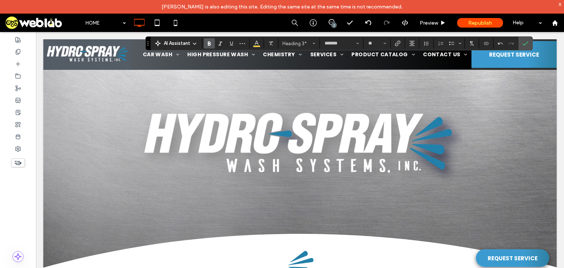
click at [228, 146] on img at bounding box center [300, 145] width 324 height 78
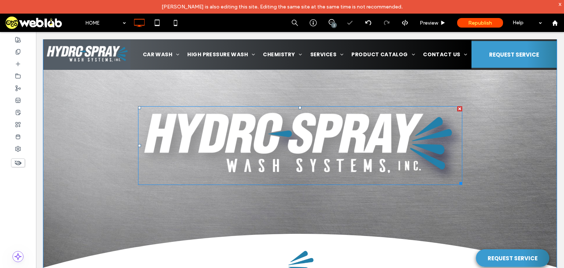
click at [250, 148] on img at bounding box center [300, 145] width 324 height 78
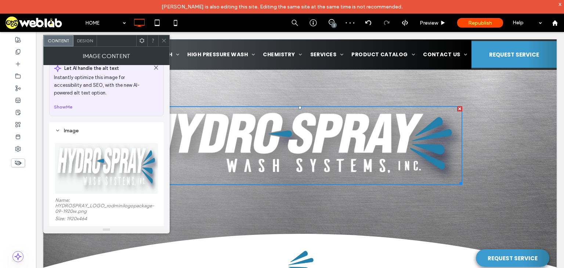
scroll to position [59, 0]
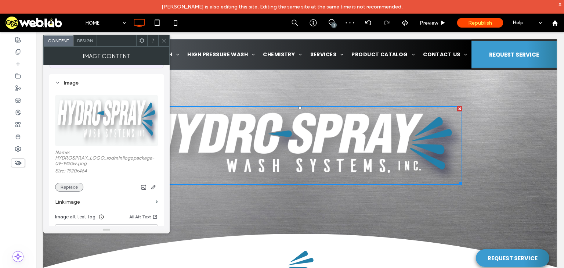
click at [71, 190] on button "Replace" at bounding box center [69, 187] width 28 height 9
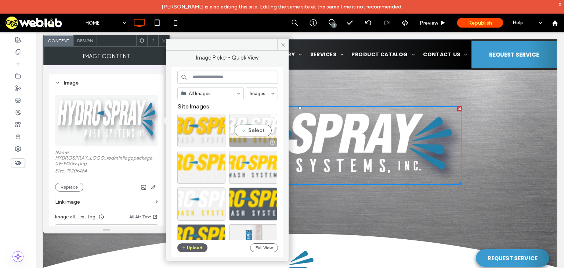
click at [254, 126] on div "Select" at bounding box center [253, 130] width 48 height 33
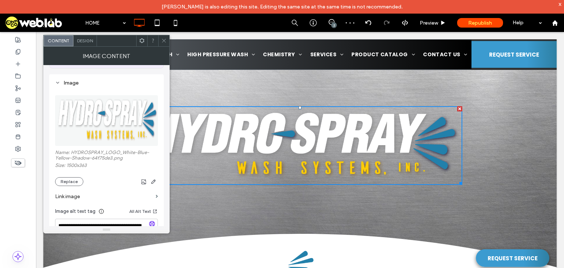
click at [162, 37] on span at bounding box center [164, 40] width 6 height 11
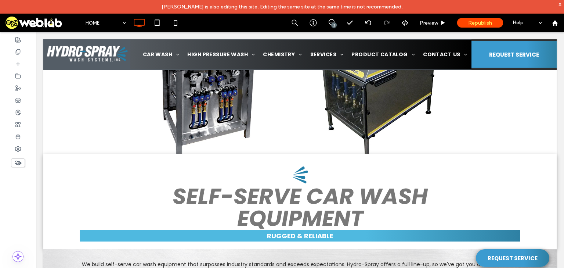
scroll to position [1470, 0]
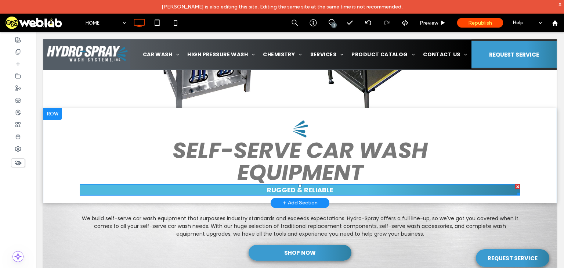
click at [168, 191] on h3 "RUGGED & RELIABLE" at bounding box center [300, 190] width 441 height 10
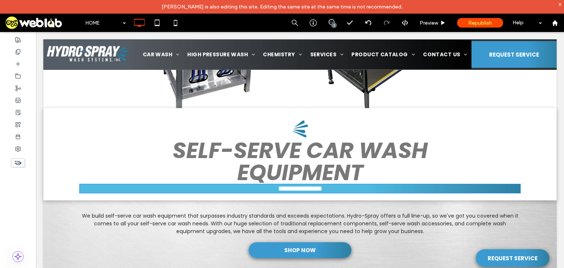
type input "*******"
type input "**"
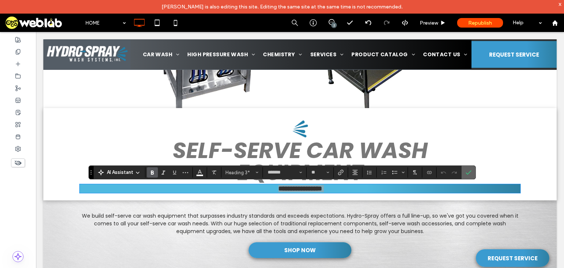
click at [468, 170] on icon "Confirm" at bounding box center [469, 172] width 6 height 6
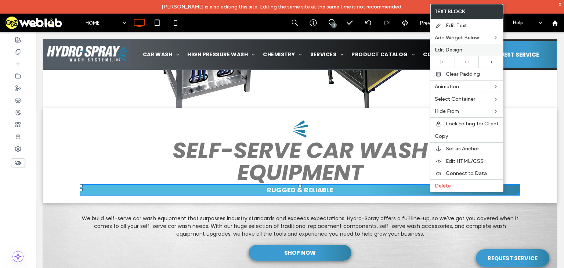
click at [473, 51] on label "Edit Design" at bounding box center [467, 50] width 64 height 6
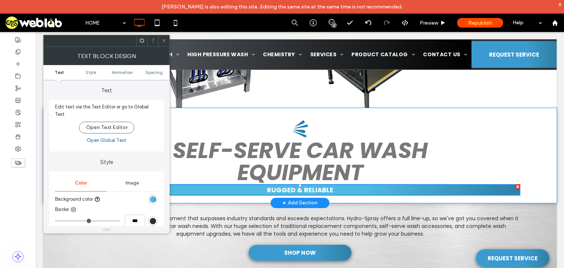
click at [152, 196] on div "linear-gradient(90deg, rgb(79, 185, 224) 65%, rgb(46, 128, 163) 100%)" at bounding box center [153, 199] width 6 height 6
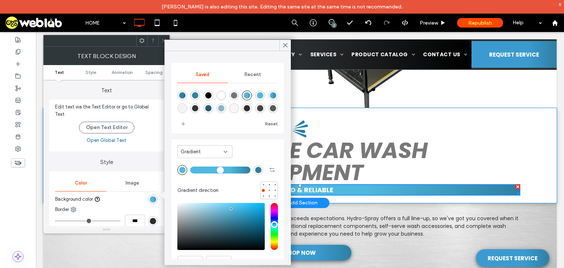
click at [197, 154] on span "Gradient" at bounding box center [191, 151] width 20 height 7
click at [198, 167] on div "Color" at bounding box center [205, 164] width 54 height 13
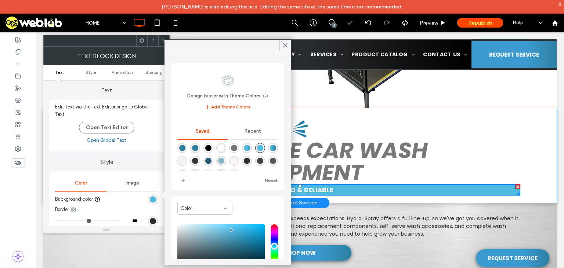
scroll to position [12, 0]
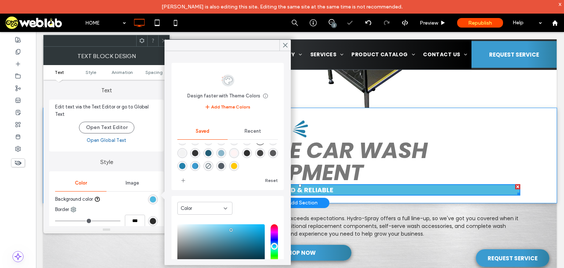
click at [237, 168] on div "rgba(255,201,7,1)" at bounding box center [234, 166] width 6 height 6
type input "*******"
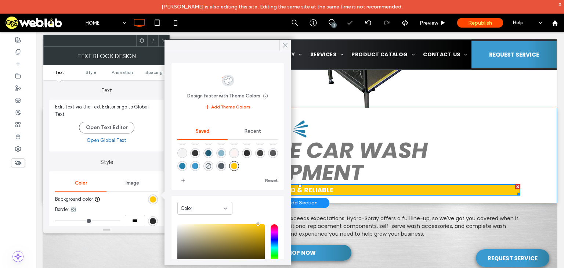
click at [284, 46] on use at bounding box center [286, 45] width 4 height 4
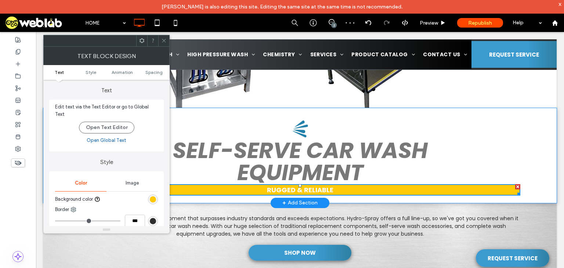
click at [163, 41] on use at bounding box center [164, 41] width 4 height 4
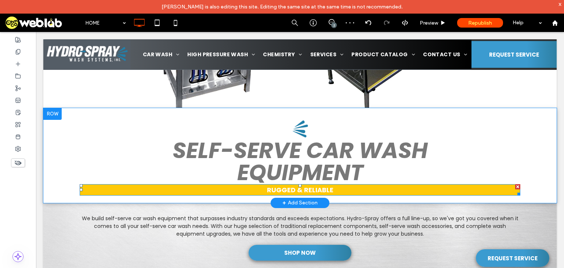
click at [271, 191] on span "RUGGED & RELIABLE" at bounding box center [300, 189] width 67 height 9
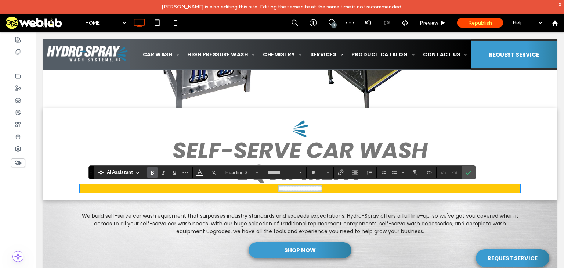
click at [279, 192] on span "**********" at bounding box center [301, 188] width 44 height 7
click at [470, 172] on use "Confirm" at bounding box center [469, 172] width 6 height 4
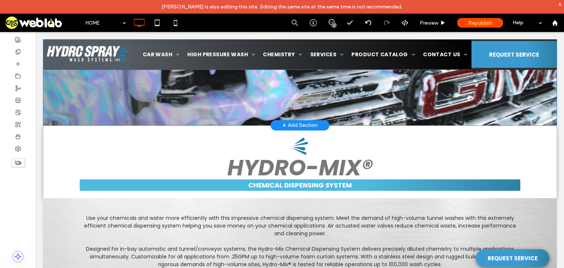
scroll to position [1881, 0]
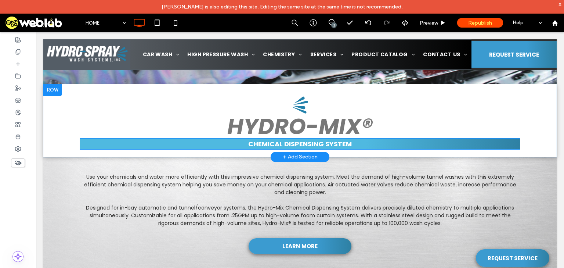
click at [142, 147] on h3 "CHEMICAL DISPENSING SYSTEM" at bounding box center [300, 144] width 441 height 10
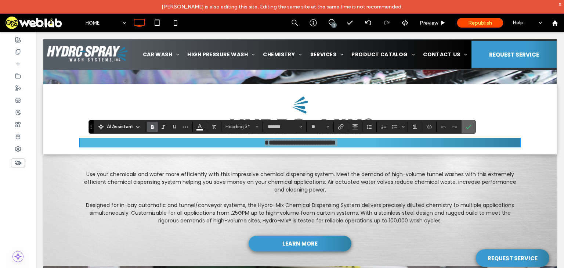
drag, startPoint x: 467, startPoint y: 127, endPoint x: 405, endPoint y: 106, distance: 65.4
click at [467, 127] on icon "Confirm" at bounding box center [469, 127] width 6 height 6
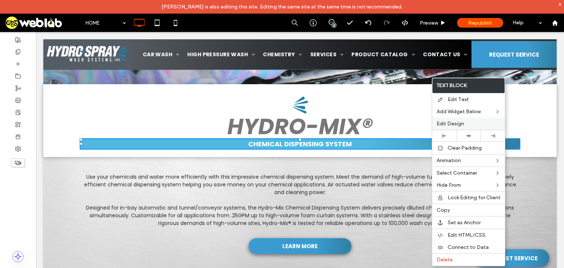
click at [461, 126] on span "Edit Design" at bounding box center [451, 124] width 28 height 6
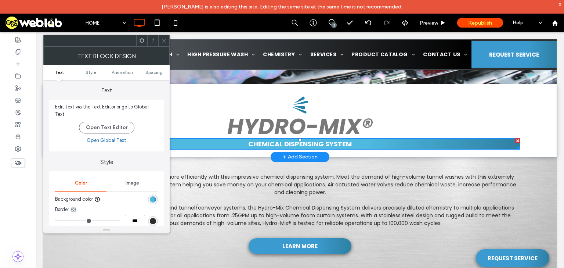
click at [153, 196] on div "linear-gradient(90deg, rgb(79, 185, 224) 65%, rgb(46, 128, 163) 100%)" at bounding box center [153, 199] width 6 height 6
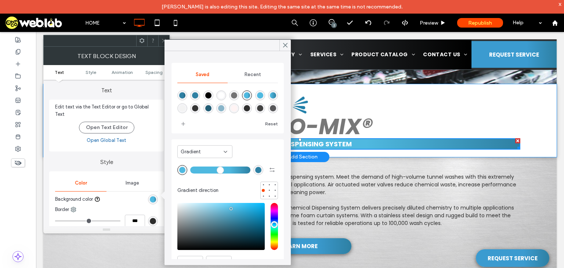
click at [211, 154] on div "Gradient" at bounding box center [202, 151] width 43 height 7
click at [210, 167] on div "Color" at bounding box center [205, 164] width 54 height 13
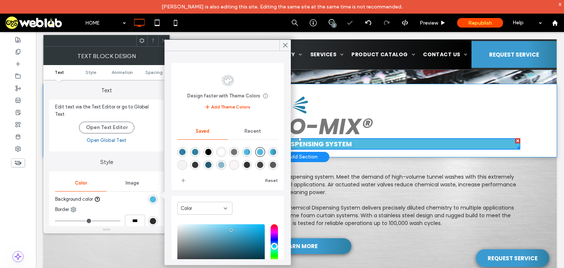
scroll to position [12, 0]
click at [237, 165] on div "rgba(255,201,7,1)" at bounding box center [234, 166] width 6 height 6
type input "*******"
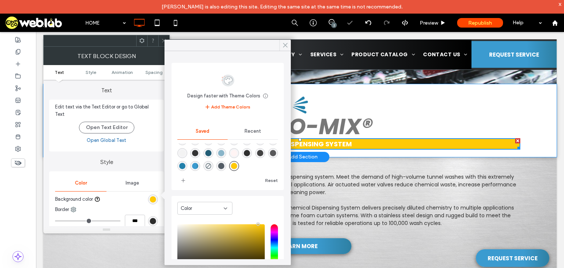
click at [285, 44] on icon at bounding box center [285, 45] width 7 height 7
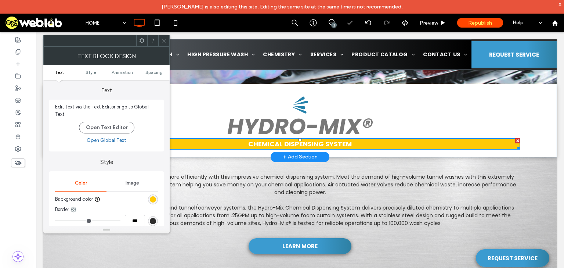
click at [162, 41] on icon at bounding box center [164, 41] width 6 height 6
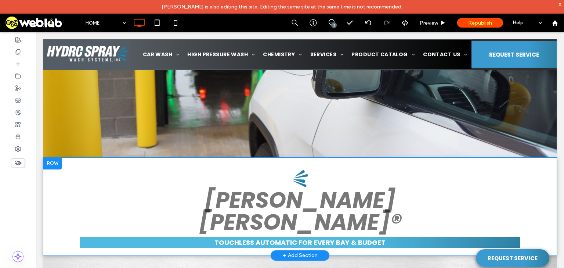
scroll to position [2263, 0]
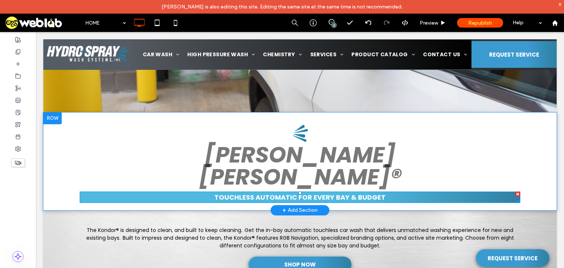
click at [108, 192] on h3 "touchless automatic For Every Bay & Budget" at bounding box center [300, 197] width 441 height 10
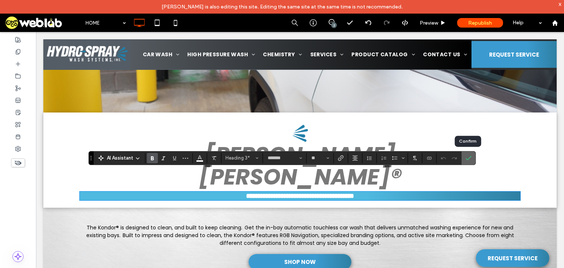
click at [468, 160] on icon "Confirm" at bounding box center [469, 158] width 6 height 6
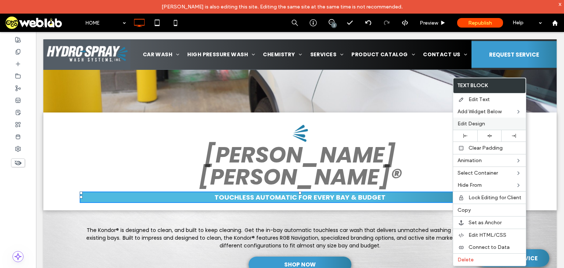
click at [473, 119] on div "Edit Design" at bounding box center [489, 124] width 73 height 12
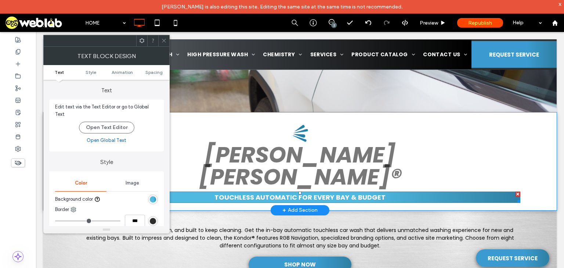
click at [150, 194] on div "linear-gradient(90deg, rgb(79, 185, 224) 65%, rgb(46, 128, 163) 100%)" at bounding box center [153, 199] width 10 height 10
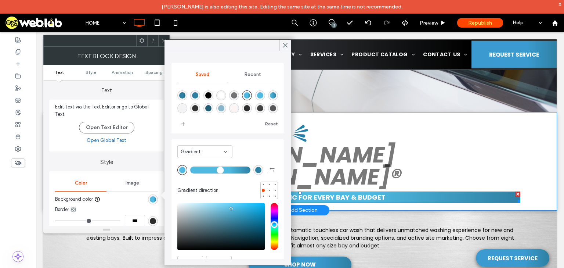
click at [222, 154] on div "Gradient" at bounding box center [202, 151] width 43 height 7
click at [219, 166] on div "Color" at bounding box center [205, 164] width 54 height 13
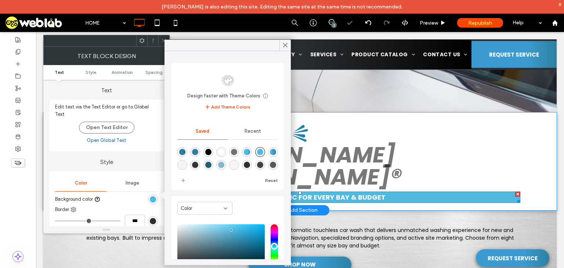
scroll to position [12, 0]
click at [237, 165] on div "rgba(255,201,7,1)" at bounding box center [234, 166] width 6 height 6
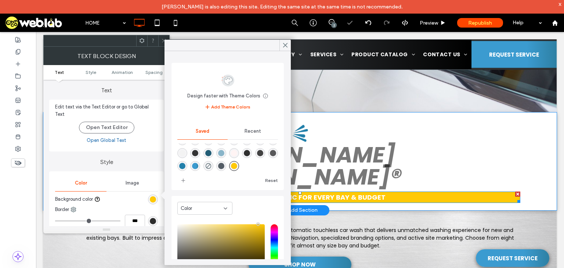
type input "*******"
click at [285, 44] on icon at bounding box center [285, 45] width 7 height 7
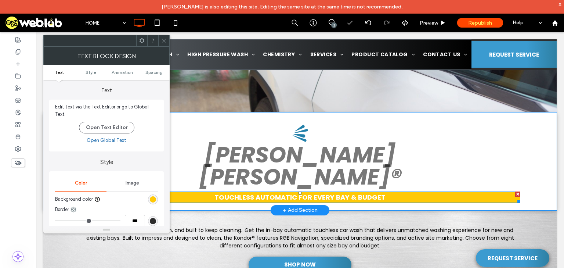
click at [164, 40] on icon at bounding box center [164, 41] width 6 height 6
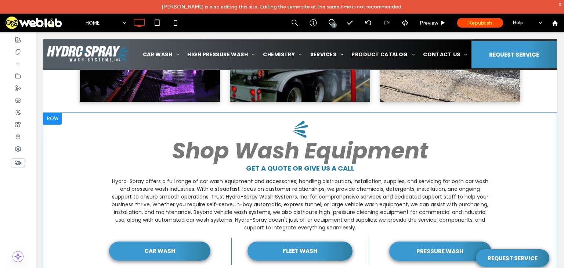
scroll to position [2616, 0]
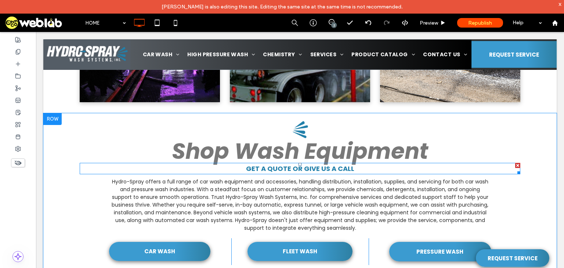
click at [281, 164] on span "GET A QUOTE OR GIVE US A CALL" at bounding box center [300, 168] width 108 height 9
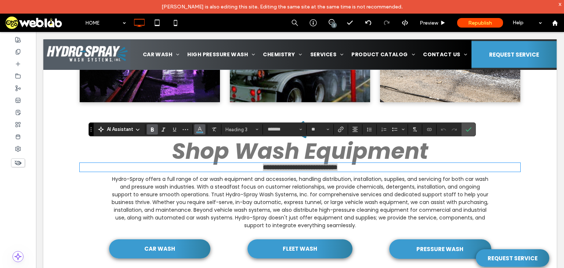
click at [200, 132] on span "Color" at bounding box center [200, 129] width 6 height 10
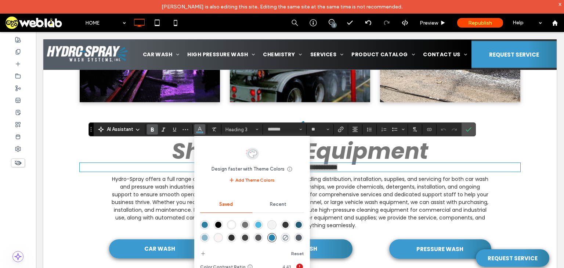
scroll to position [12, 0]
click at [208, 238] on div "rgba(255,201,7,1)" at bounding box center [205, 239] width 6 height 6
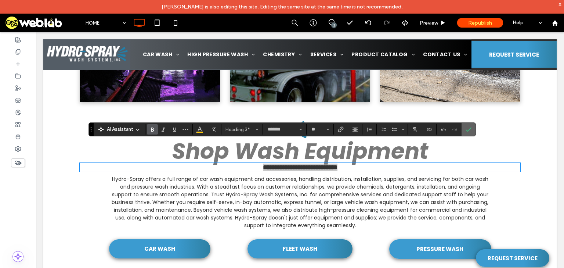
drag, startPoint x: 472, startPoint y: 128, endPoint x: 339, endPoint y: 153, distance: 135.4
click at [472, 128] on label "Confirm" at bounding box center [468, 129] width 11 height 13
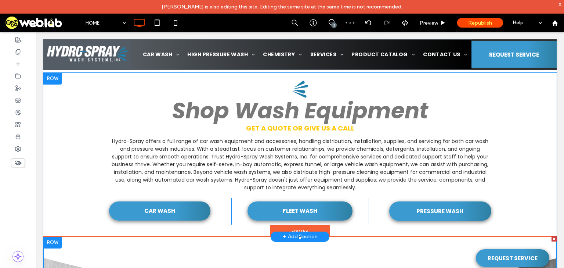
scroll to position [2616, 0]
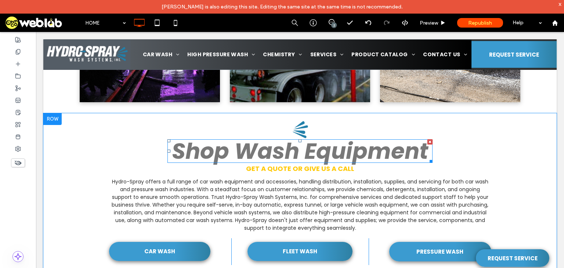
click at [238, 136] on span "Shop Wash Equipment" at bounding box center [300, 151] width 256 height 31
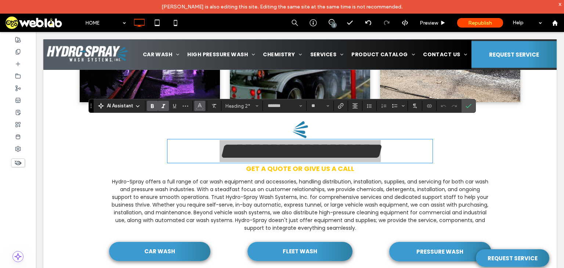
click at [202, 107] on button "Color" at bounding box center [199, 106] width 11 height 10
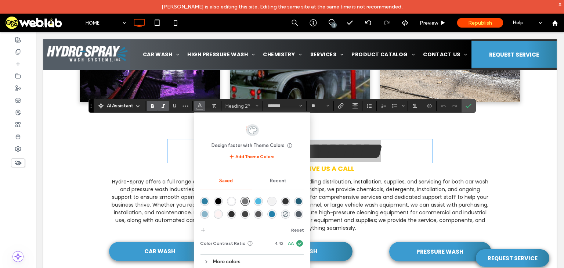
scroll to position [12, 0]
click at [208, 215] on div "rgba(255,201,7,1)" at bounding box center [205, 215] width 6 height 6
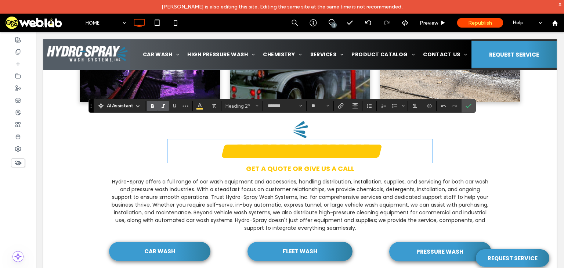
click at [330, 164] on span "GET A QUOTE OR GIVE US A CALL" at bounding box center [300, 168] width 108 height 9
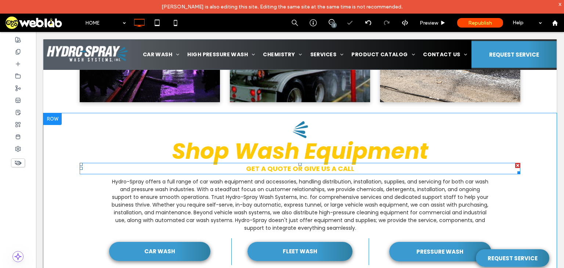
click at [260, 164] on span "GET A QUOTE OR GIVE US A CALL" at bounding box center [300, 168] width 108 height 9
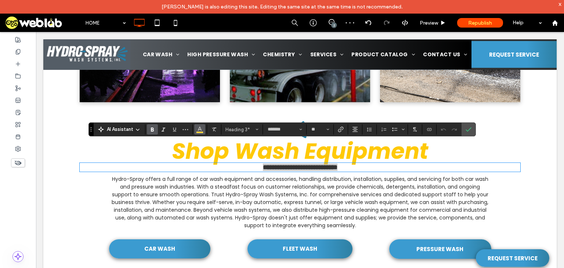
click at [197, 127] on icon "Color" at bounding box center [200, 129] width 6 height 6
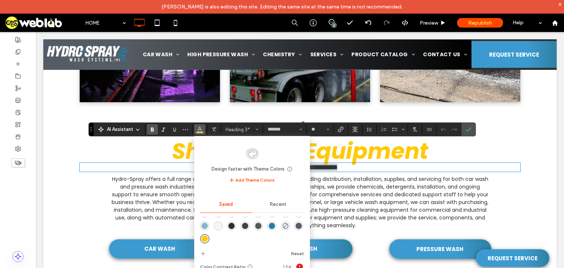
click at [296, 229] on div "rgba(84,93,102,1)" at bounding box center [299, 226] width 6 height 6
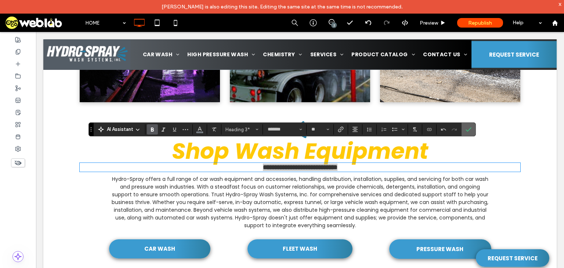
click at [466, 130] on use "Confirm" at bounding box center [469, 129] width 6 height 4
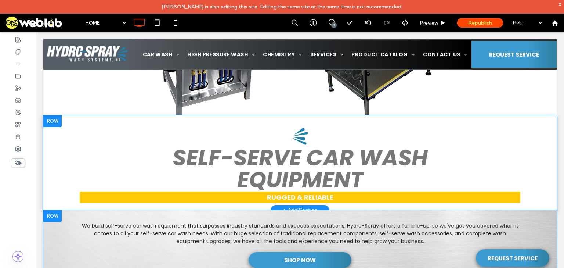
scroll to position [1470, 0]
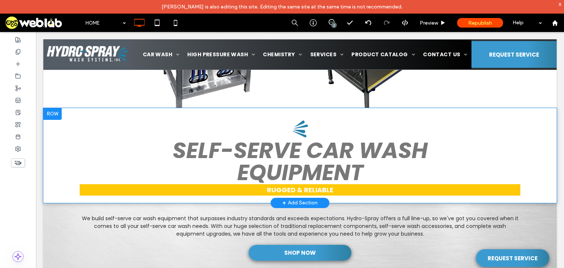
click at [53, 158] on div "SELF-SERVE CAR WASH EQUIPMENT RUGGED & RELIABLE Click To Paste Row + Add Section" at bounding box center [300, 155] width 514 height 95
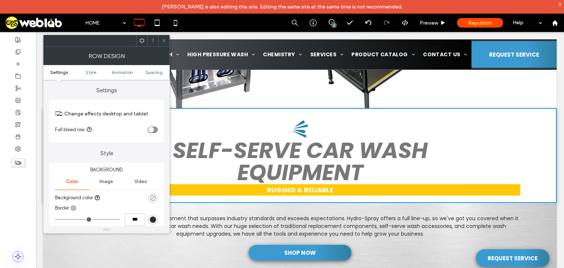
click at [152, 199] on icon "rgba(0, 0, 0, 0)" at bounding box center [153, 198] width 6 height 6
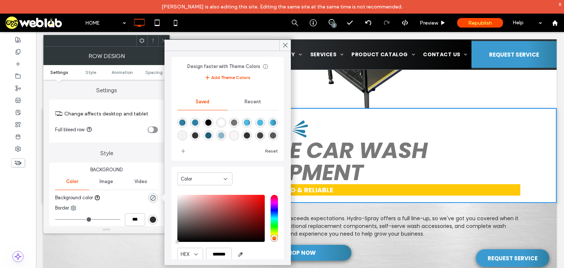
scroll to position [12, 0]
click at [225, 137] on div "rgba(84,93,102,1)" at bounding box center [221, 136] width 6 height 6
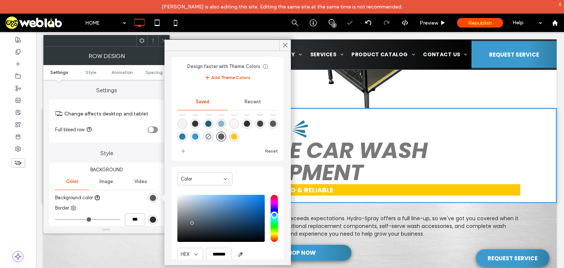
type input "*******"
type input "***"
type input "****"
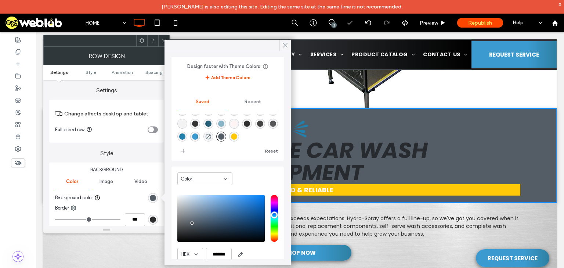
click at [284, 46] on icon at bounding box center [285, 45] width 7 height 7
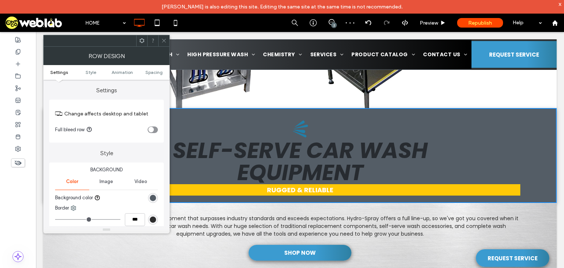
click at [166, 42] on icon at bounding box center [164, 41] width 6 height 6
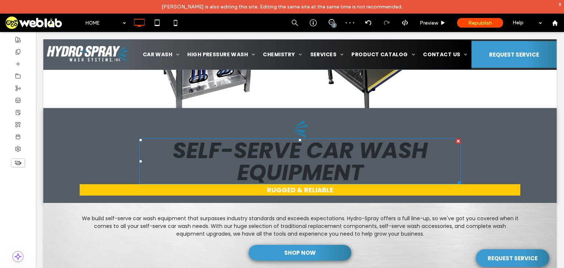
click at [212, 142] on span "SELF-SERVE CAR WASH EQUIPMENT" at bounding box center [300, 161] width 255 height 53
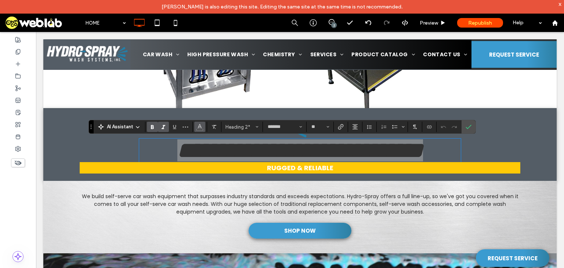
click at [200, 128] on icon "Color" at bounding box center [200, 126] width 6 height 6
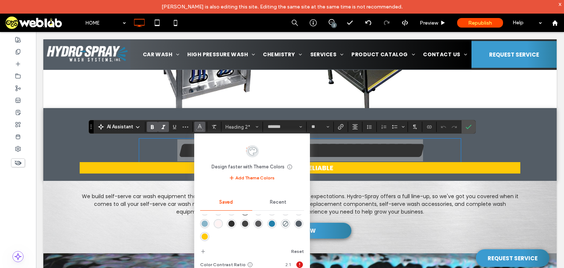
scroll to position [0, 0]
click at [235, 220] on div "rgba(255,255,255,1)" at bounding box center [232, 222] width 6 height 6
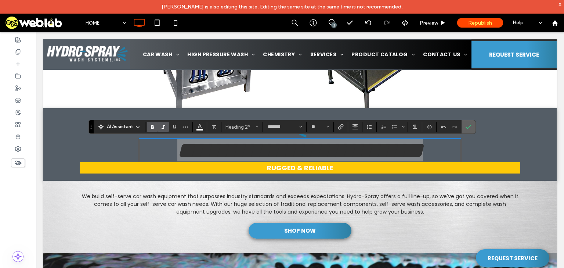
click at [471, 128] on label "Confirm" at bounding box center [468, 126] width 11 height 13
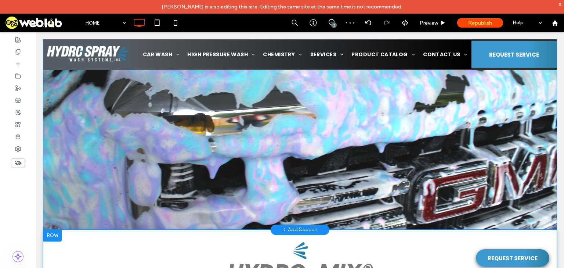
scroll to position [1793, 0]
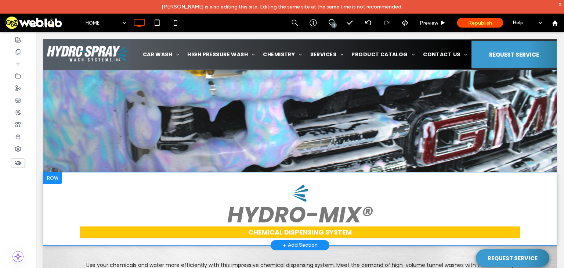
click at [61, 197] on div "HYDRO-MIX® CHEMICAL DISPENSING SYSTEM Click To Paste Row + Add Section" at bounding box center [300, 208] width 514 height 73
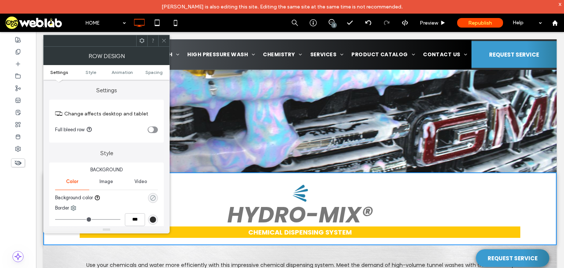
click at [155, 200] on use "rgba(0, 0, 0, 0)" at bounding box center [153, 198] width 6 height 6
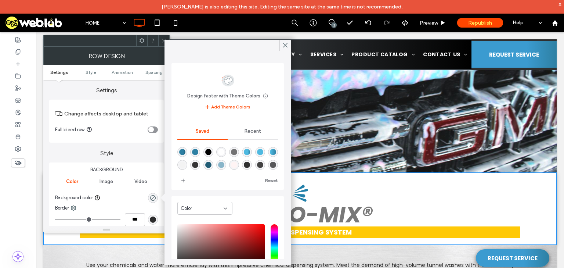
scroll to position [12, 0]
click at [225, 166] on div "rgba(84,93,102,1)" at bounding box center [221, 166] width 6 height 6
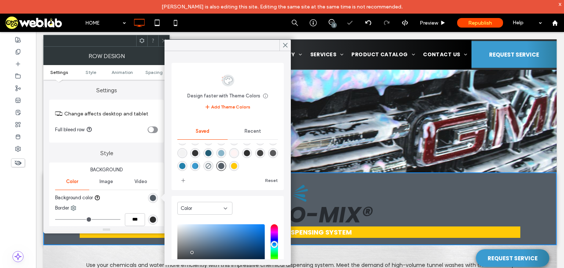
type input "*******"
type input "***"
type input "****"
click at [285, 46] on icon at bounding box center [285, 45] width 7 height 7
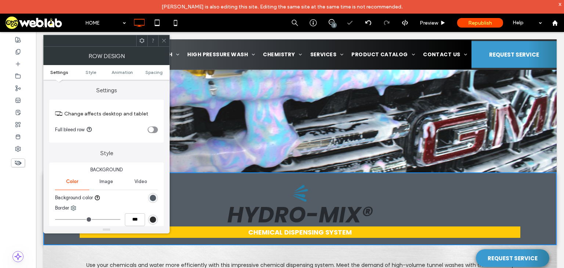
click at [161, 43] on icon at bounding box center [164, 41] width 6 height 6
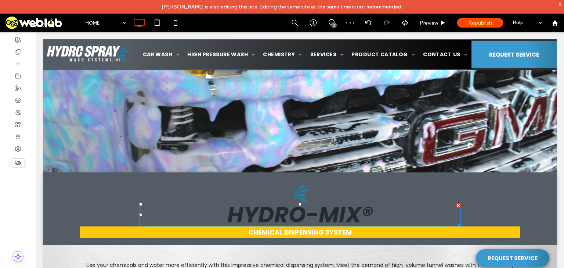
click at [237, 223] on span "HYDRO-MIX®" at bounding box center [300, 214] width 146 height 31
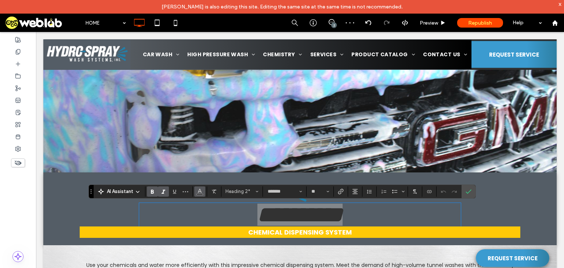
click at [194, 191] on button "Color" at bounding box center [199, 191] width 11 height 10
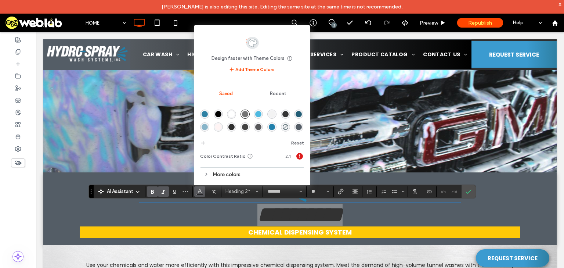
drag, startPoint x: 299, startPoint y: 115, endPoint x: 299, endPoint y: 119, distance: 4.0
click at [291, 119] on div at bounding box center [286, 114] width 10 height 10
click at [235, 115] on div "rgba(255,255,255,1)" at bounding box center [232, 114] width 6 height 6
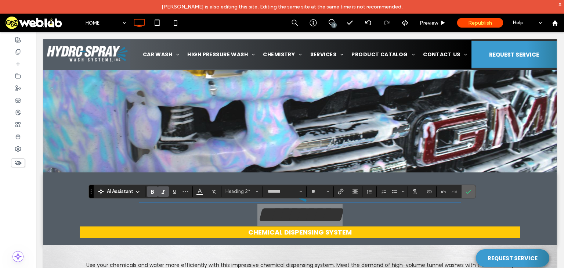
click at [471, 190] on label "Confirm" at bounding box center [468, 191] width 11 height 13
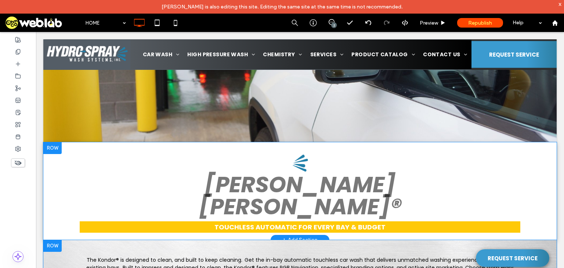
scroll to position [2263, 0]
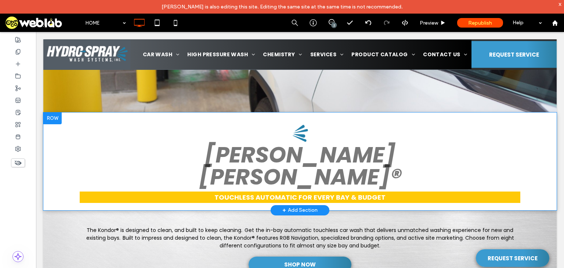
click at [47, 160] on div "BELANGER KONDOR® touchless automatic For Every Bay & Budget Click To Paste Row …" at bounding box center [300, 161] width 514 height 98
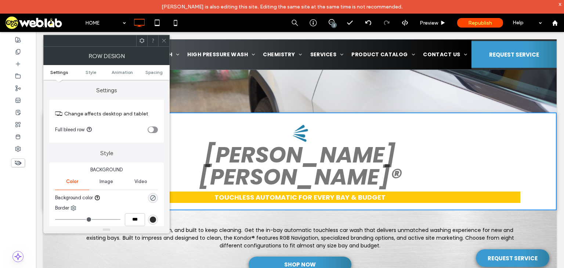
click at [150, 197] on div "rgba(0, 0, 0, 0)" at bounding box center [153, 198] width 10 height 10
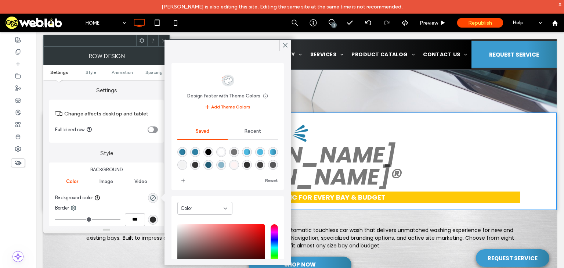
scroll to position [12, 0]
click at [225, 168] on div "rgba(84,93,102,1)" at bounding box center [221, 166] width 6 height 6
type input "*******"
type input "***"
type input "****"
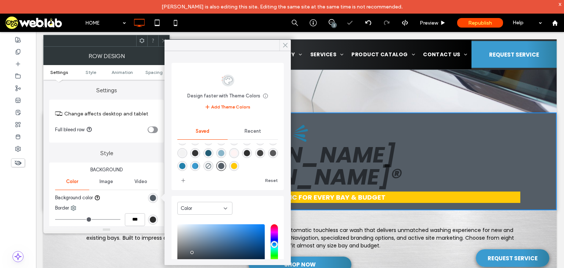
click at [285, 46] on icon at bounding box center [285, 45] width 7 height 7
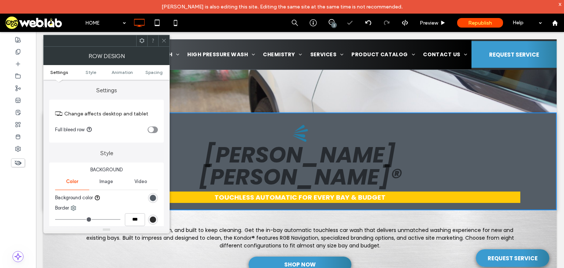
click at [166, 43] on icon at bounding box center [164, 41] width 6 height 6
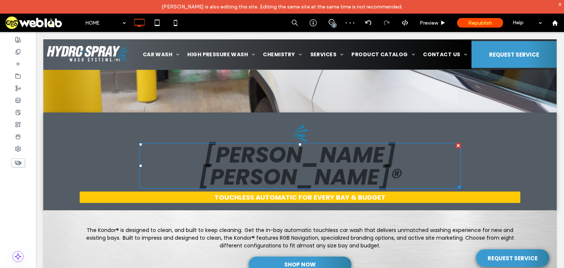
click at [215, 155] on span "BELANGER KONDOR®" at bounding box center [300, 165] width 203 height 53
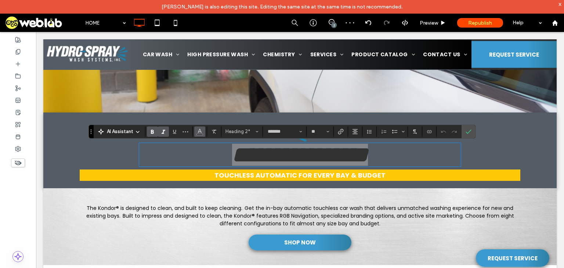
click at [200, 132] on icon "Color" at bounding box center [200, 131] width 6 height 6
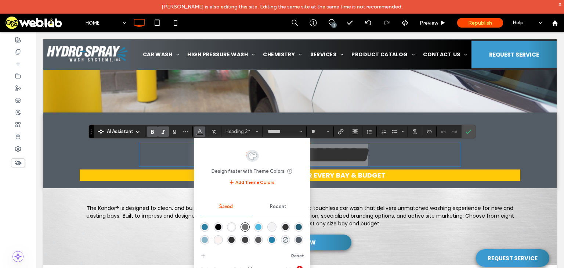
click at [234, 229] on div "rgba(255,255,255,1)" at bounding box center [232, 227] width 6 height 6
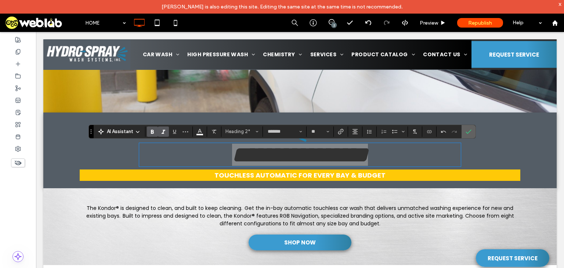
click at [464, 129] on label "Confirm" at bounding box center [468, 131] width 11 height 13
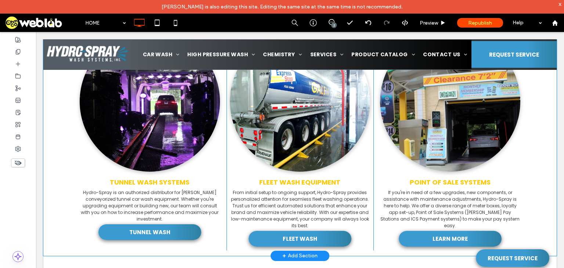
scroll to position [735, 0]
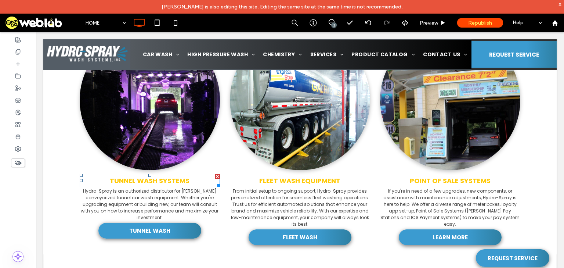
click at [148, 182] on span "Tunnel Wash Systems" at bounding box center [150, 180] width 80 height 9
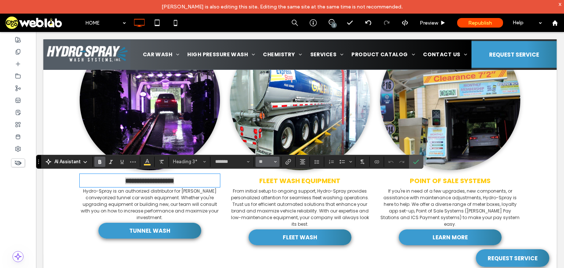
click at [274, 161] on use "Size" at bounding box center [275, 161] width 3 height 1
click at [269, 229] on label "24" at bounding box center [268, 226] width 24 height 10
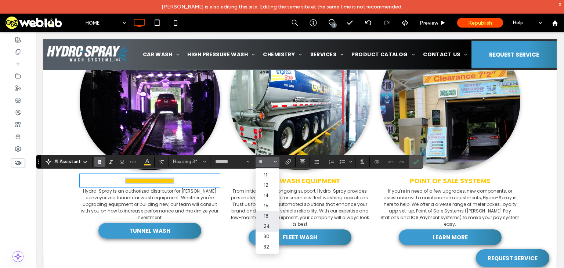
type input "**"
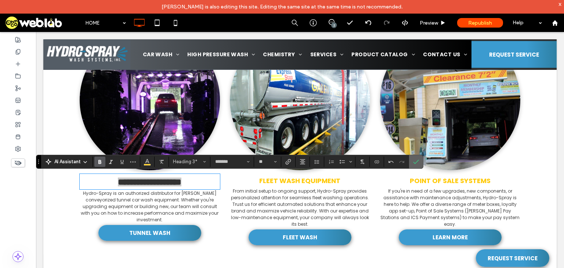
click at [413, 162] on icon "Confirm" at bounding box center [416, 162] width 6 height 6
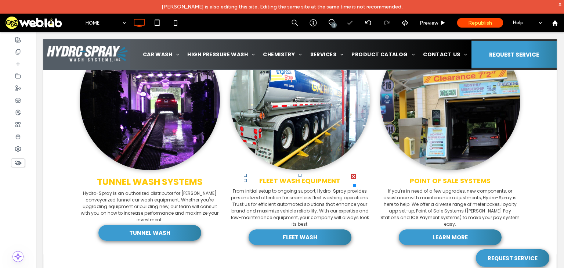
click at [312, 185] on span "fleet Wash Equipment" at bounding box center [299, 180] width 81 height 9
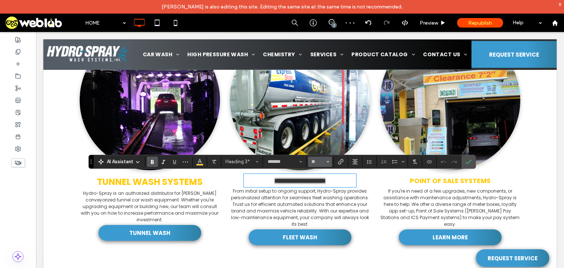
click at [328, 162] on icon "Size" at bounding box center [328, 161] width 3 height 3
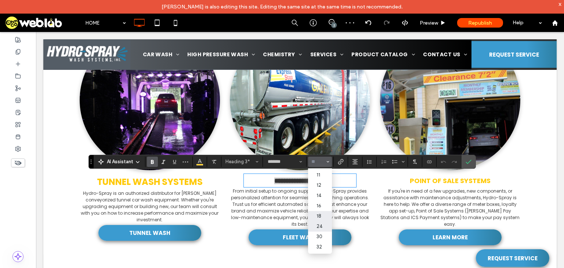
click at [325, 229] on label "24" at bounding box center [320, 226] width 24 height 10
type input "**"
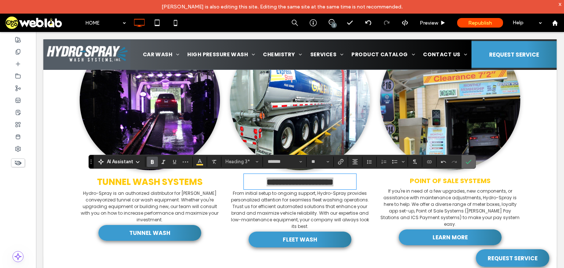
click at [470, 162] on icon "Confirm" at bounding box center [469, 162] width 6 height 6
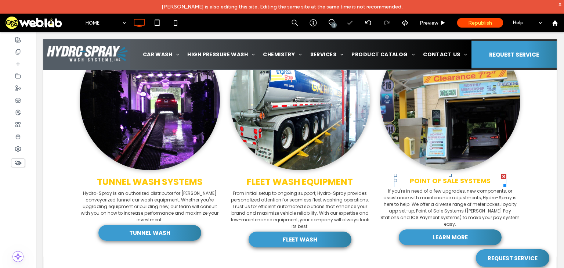
click at [437, 178] on span "POINT OF SALE SYSTEMS" at bounding box center [450, 180] width 81 height 9
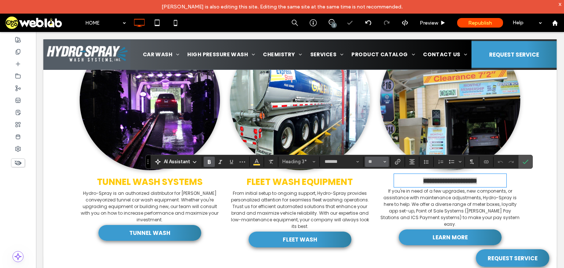
click at [387, 162] on button "**" at bounding box center [377, 162] width 24 height 10
click at [378, 200] on label "24" at bounding box center [377, 197] width 24 height 10
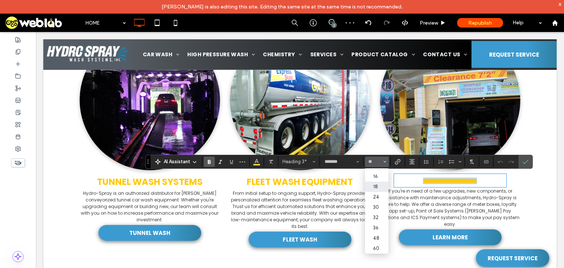
type input "**"
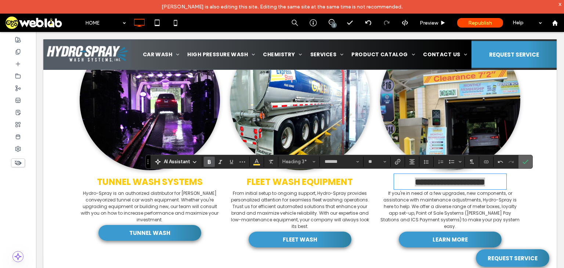
click at [522, 162] on label "Confirm" at bounding box center [525, 161] width 11 height 13
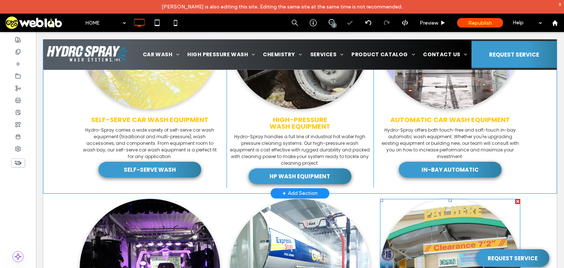
scroll to position [529, 0]
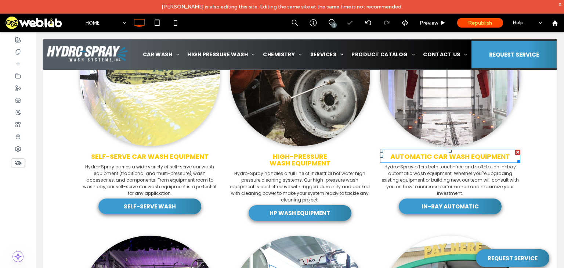
click at [439, 157] on span "Automatic Car Wash Equipment" at bounding box center [451, 156] width 120 height 9
type input "*******"
type input "**"
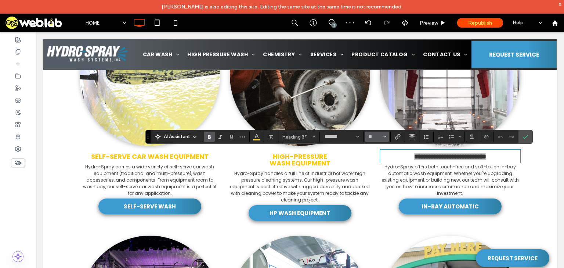
click at [384, 138] on icon "Size" at bounding box center [385, 136] width 3 height 3
click at [381, 175] on label "24" at bounding box center [377, 172] width 24 height 10
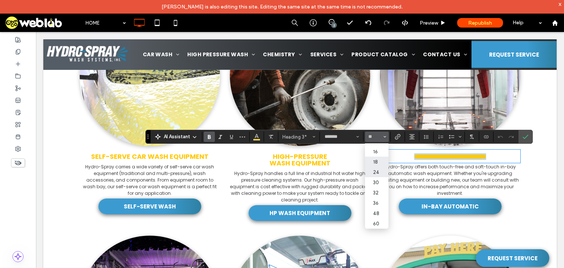
type input "**"
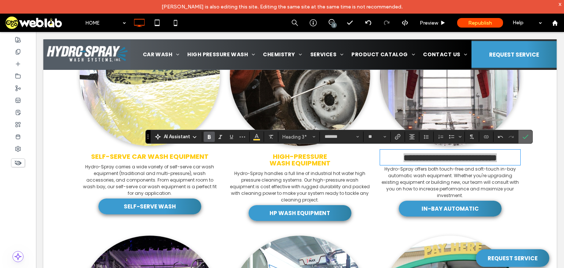
click at [523, 136] on icon "Confirm" at bounding box center [526, 137] width 6 height 6
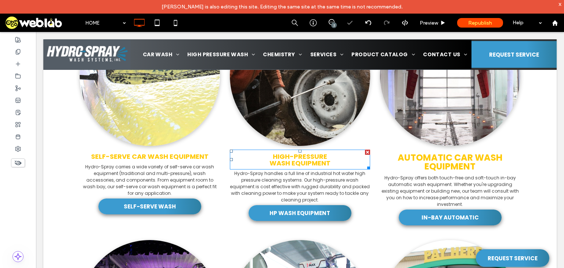
click at [272, 158] on span "Wash Equipment" at bounding box center [300, 162] width 61 height 9
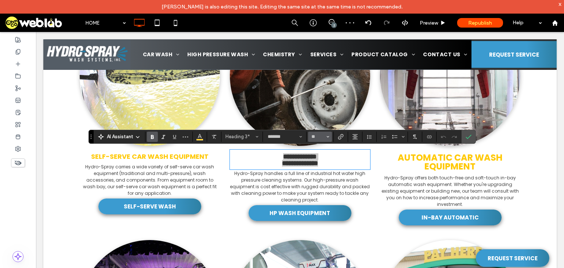
click at [328, 137] on icon "Size" at bounding box center [328, 136] width 3 height 3
click at [321, 202] on label "24" at bounding box center [320, 201] width 24 height 10
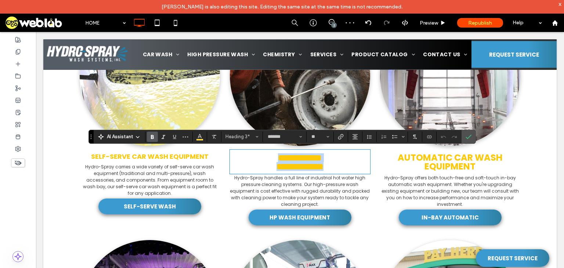
type input "**"
click at [470, 136] on icon "Confirm" at bounding box center [469, 137] width 6 height 6
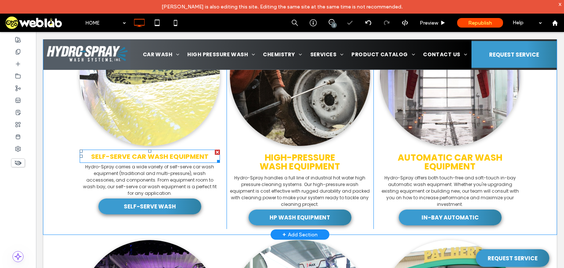
click at [158, 155] on span "Self-Serve Car Wash Equipment" at bounding box center [150, 156] width 118 height 9
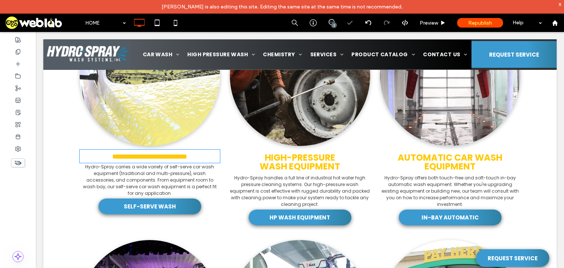
type input "*******"
type input "**"
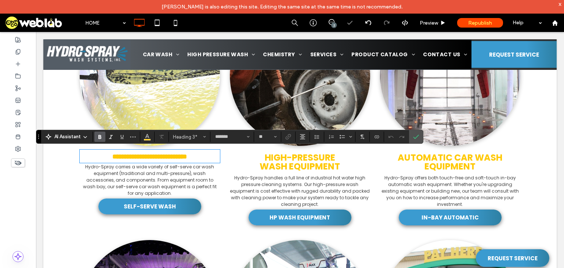
click at [158, 155] on span "**********" at bounding box center [149, 156] width 75 height 7
click at [275, 135] on span "Size" at bounding box center [275, 137] width 3 height 10
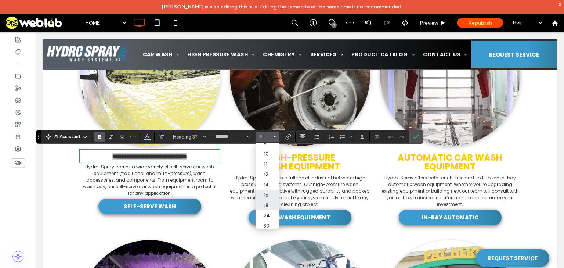
scroll to position [59, 0]
click at [270, 177] on label "24" at bounding box center [268, 172] width 24 height 10
type input "**"
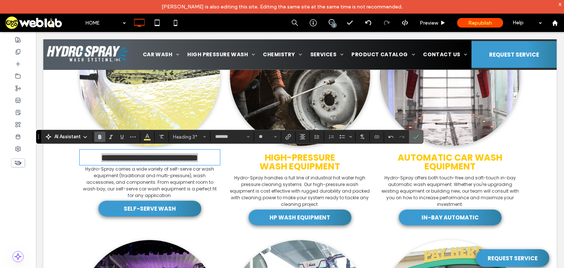
click at [418, 134] on icon "Confirm" at bounding box center [416, 137] width 6 height 6
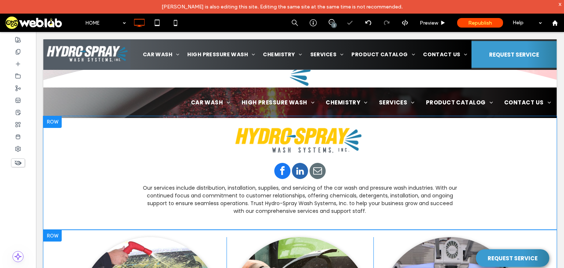
scroll to position [294, 0]
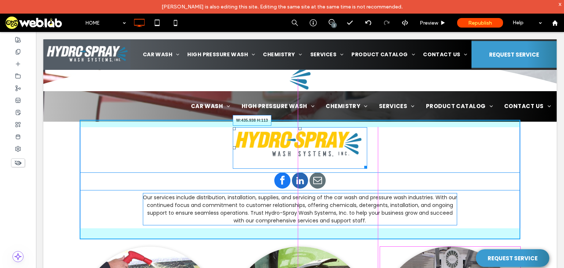
drag, startPoint x: 362, startPoint y: 161, endPoint x: 410, endPoint y: 198, distance: 60.7
click at [367, 166] on div at bounding box center [365, 166] width 6 height 6
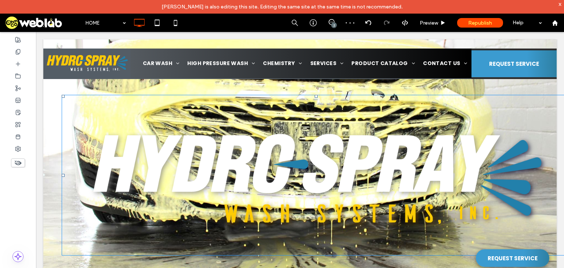
scroll to position [0, 0]
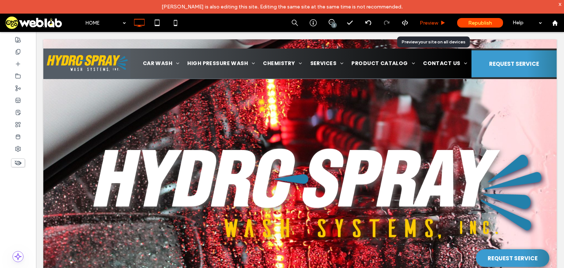
click at [436, 20] on span "Preview" at bounding box center [429, 23] width 18 height 6
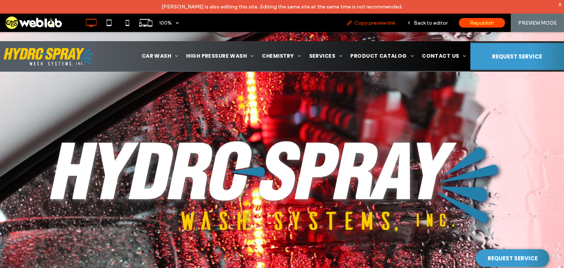
click at [391, 21] on span "Copy preview link" at bounding box center [375, 23] width 41 height 6
